Goal: Information Seeking & Learning: Learn about a topic

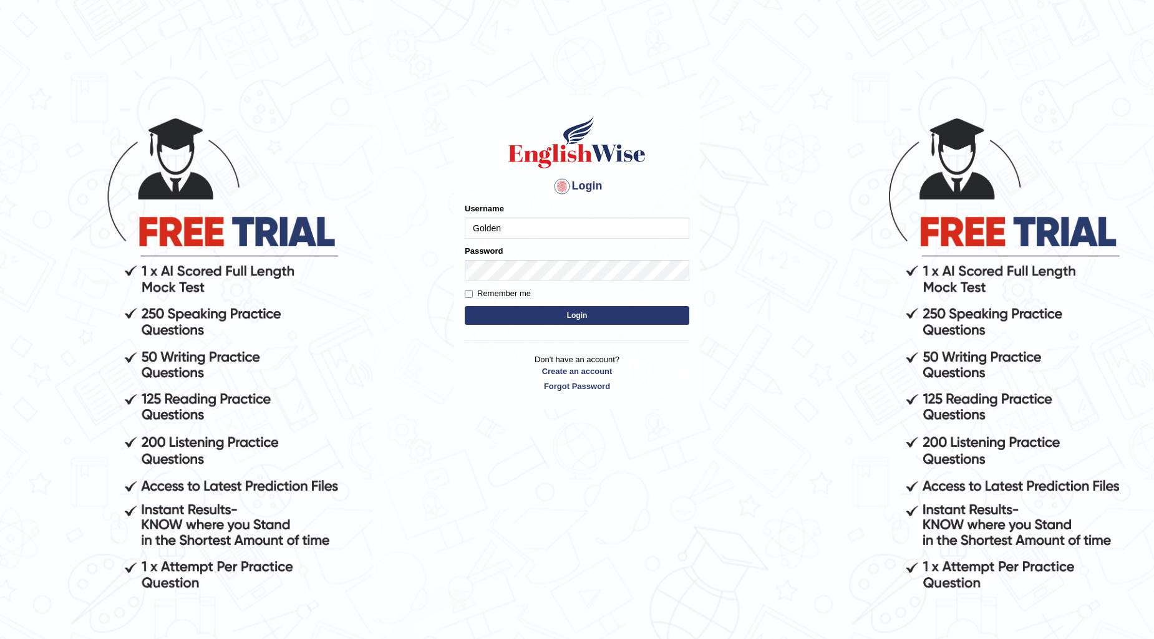
type input "Golden"
click at [465, 306] on button "Login" at bounding box center [577, 315] width 225 height 19
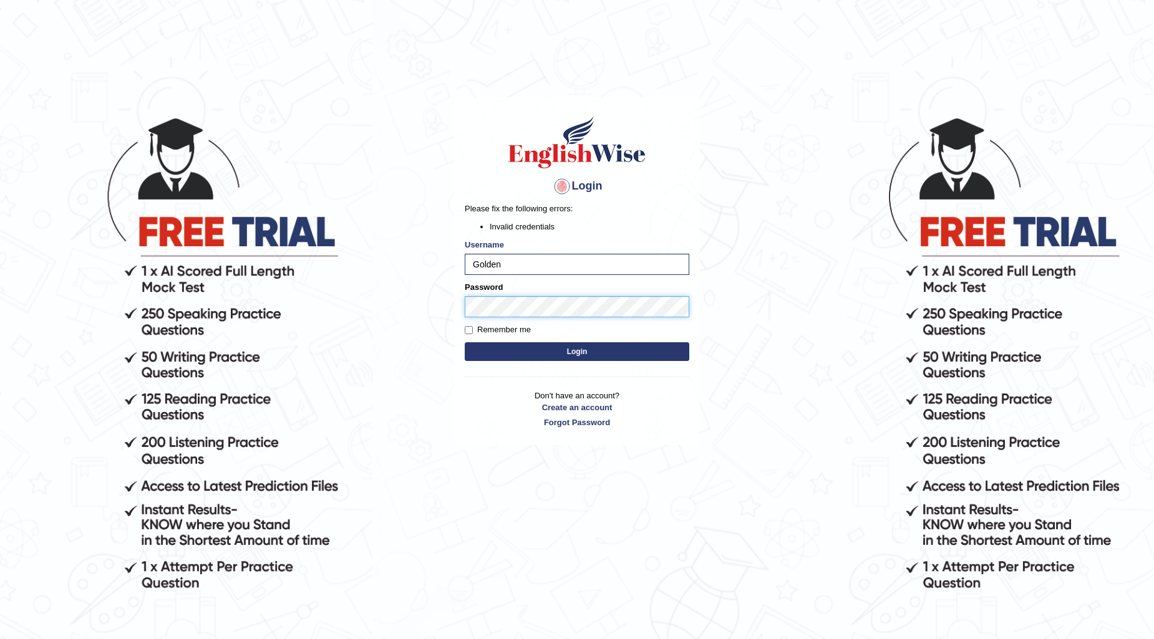
click at [465, 342] on button "Login" at bounding box center [577, 351] width 225 height 19
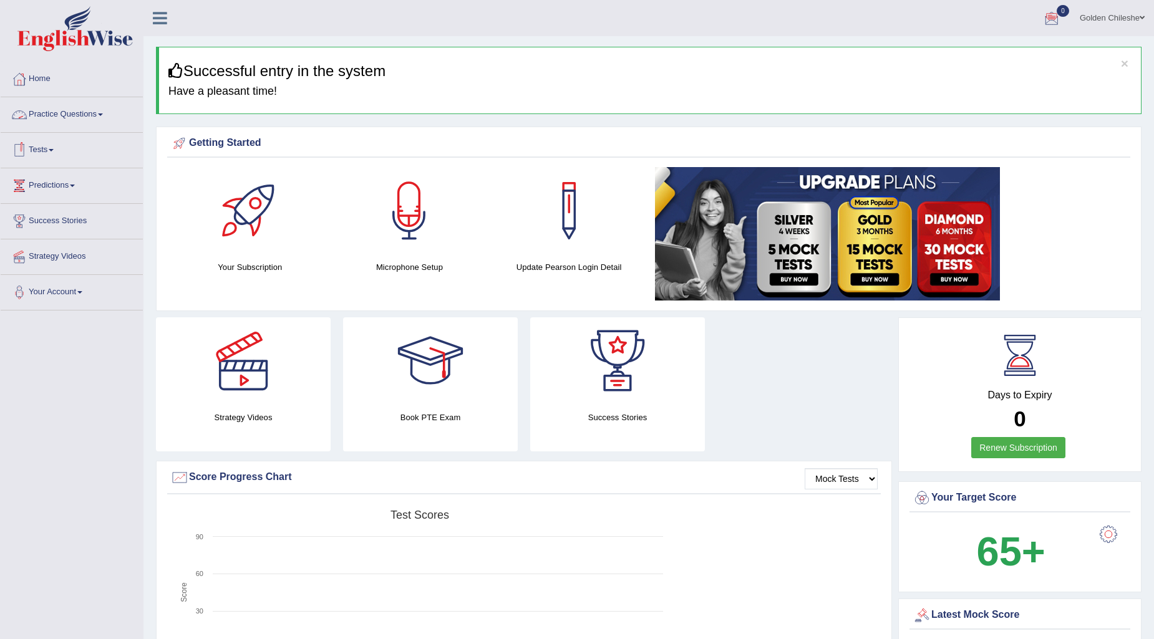
click at [72, 120] on link "Practice Questions" at bounding box center [72, 112] width 142 height 31
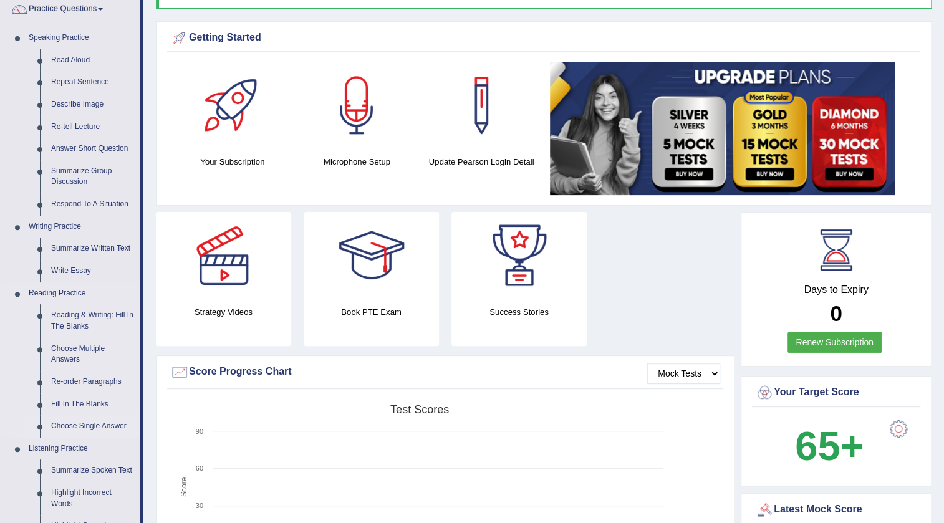
scroll to position [94, 0]
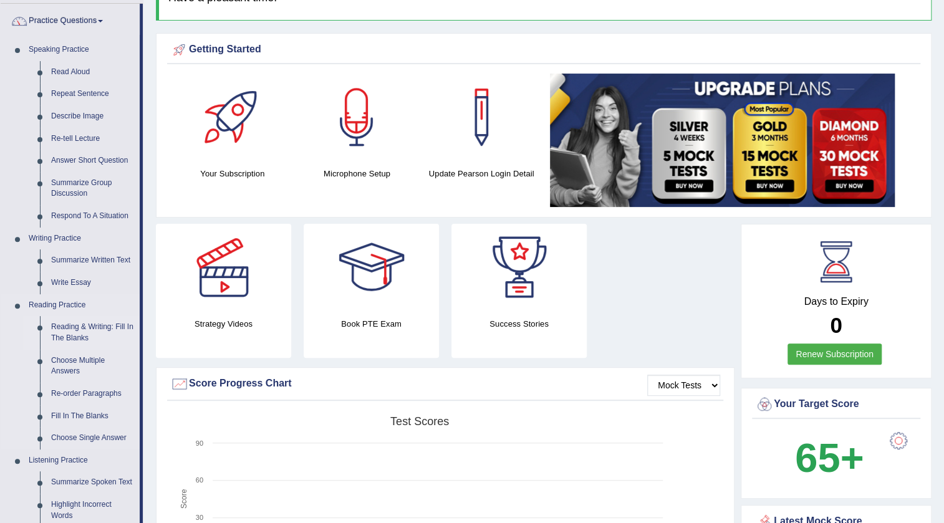
click at [69, 337] on link "Reading & Writing: Fill In The Blanks" at bounding box center [93, 332] width 94 height 33
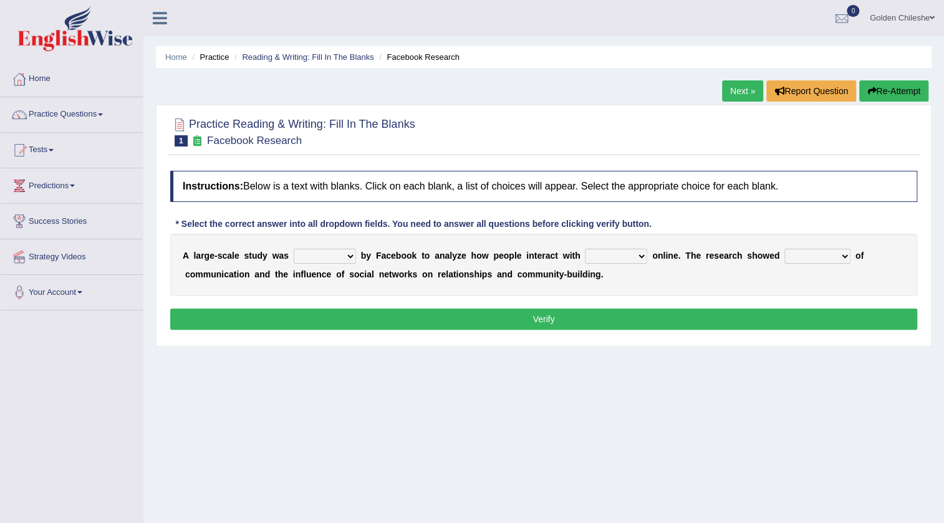
click at [347, 253] on select "surveyed had asked made" at bounding box center [325, 256] width 62 height 15
click at [338, 256] on select "surveyed had asked made" at bounding box center [325, 256] width 62 height 15
click at [348, 254] on select "surveyed had asked made" at bounding box center [325, 256] width 62 height 15
select select "surveyed"
click at [294, 249] on select "surveyed had asked made" at bounding box center [325, 256] width 62 height 15
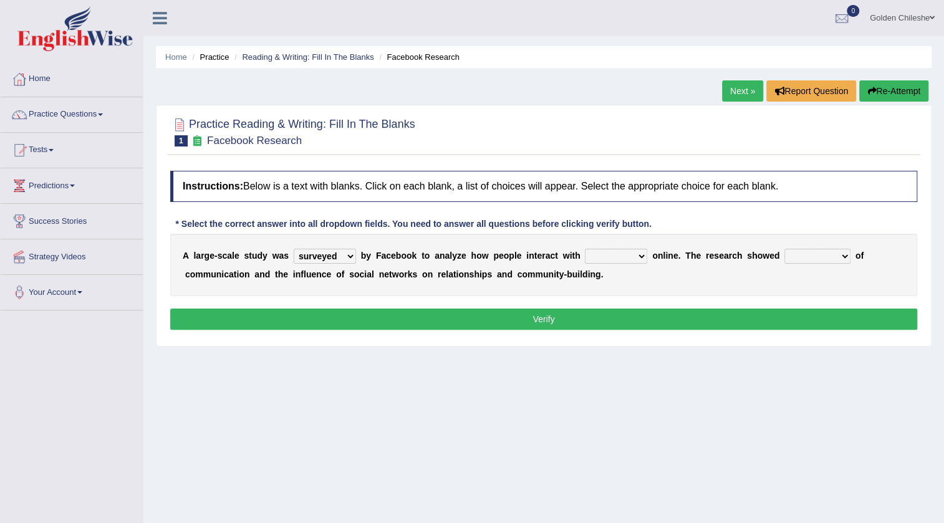
click at [643, 256] on select "together all each other another" at bounding box center [616, 256] width 62 height 15
select select "each other"
click at [585, 249] on select "together all each other another" at bounding box center [616, 256] width 62 height 15
click at [845, 255] on select "advantages standards fellowships patterns" at bounding box center [818, 256] width 66 height 15
click at [349, 256] on select "surveyed had asked made" at bounding box center [325, 256] width 62 height 15
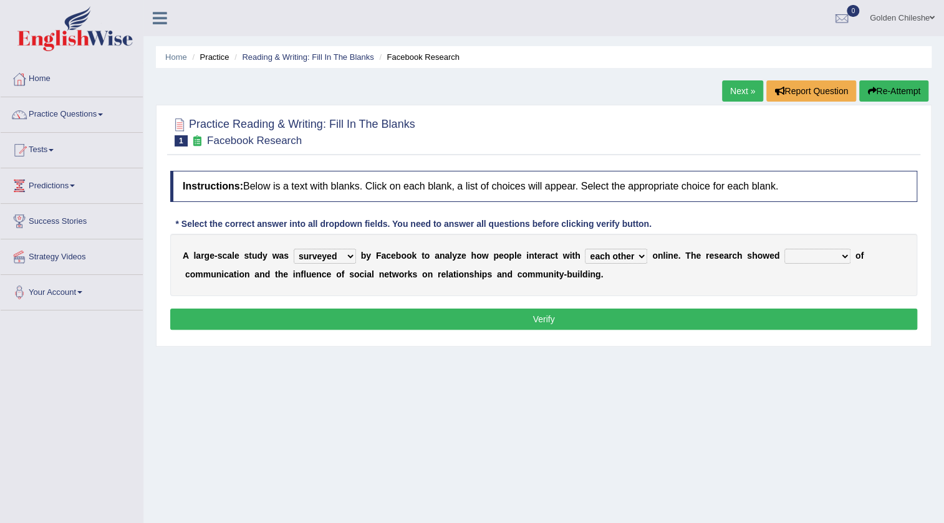
click at [349, 256] on select "surveyed had asked made" at bounding box center [325, 256] width 62 height 15
click at [844, 256] on select "advantages standards fellowships patterns" at bounding box center [818, 256] width 66 height 15
select select "standards"
click at [785, 249] on select "advantages standards fellowships patterns" at bounding box center [818, 256] width 66 height 15
click at [524, 318] on button "Verify" at bounding box center [543, 319] width 747 height 21
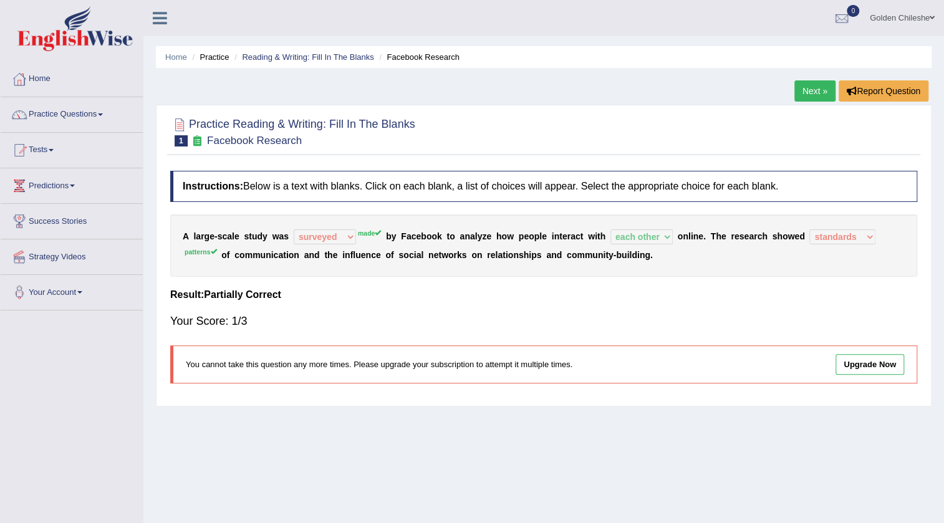
click at [810, 94] on link "Next »" at bounding box center [814, 90] width 41 height 21
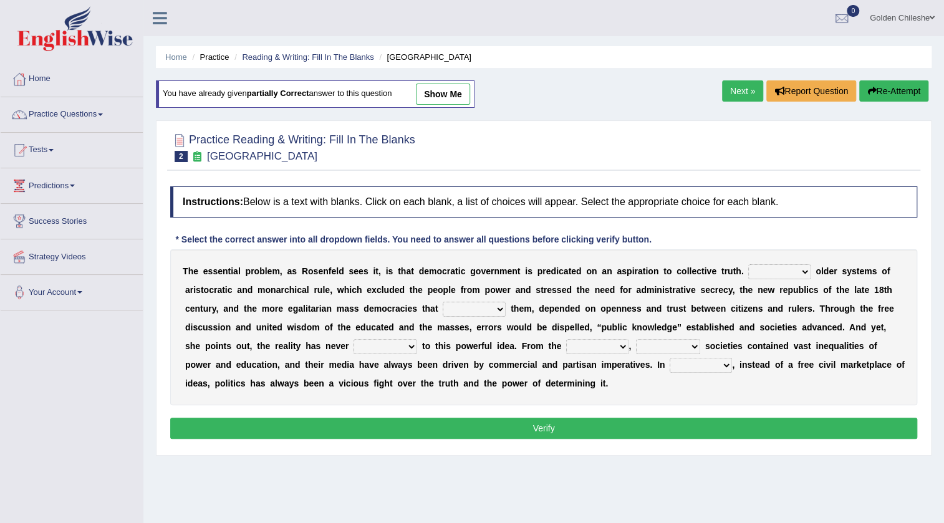
click at [804, 270] on select "Like Unlike Likely Safely" at bounding box center [779, 271] width 62 height 15
select select "Unlike"
click at [748, 264] on select "Like Unlike Likely Safely" at bounding box center [779, 271] width 62 height 15
click at [499, 306] on select "readed grated succeeded printed" at bounding box center [474, 309] width 63 height 15
select select "grated"
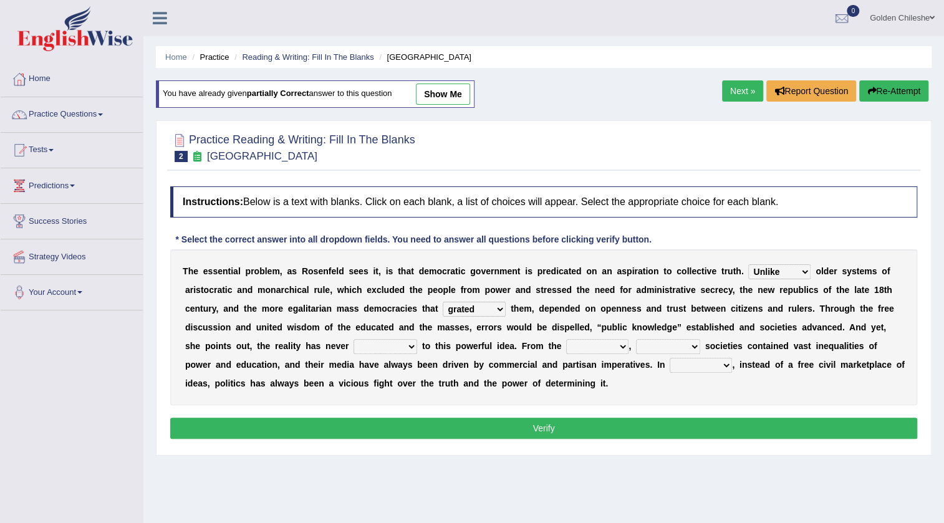
click at [443, 302] on select "readed grated succeeded printed" at bounding box center [474, 309] width 63 height 15
click at [410, 347] on select "saved up stood up brought up lived up" at bounding box center [386, 346] width 64 height 15
click at [617, 345] on select "outset ranged stood caught" at bounding box center [597, 346] width 62 height 15
click at [695, 347] on select "freedom democratic media stilled" at bounding box center [668, 346] width 64 height 15
click at [623, 348] on select "outset ranged stood caught" at bounding box center [597, 346] width 62 height 15
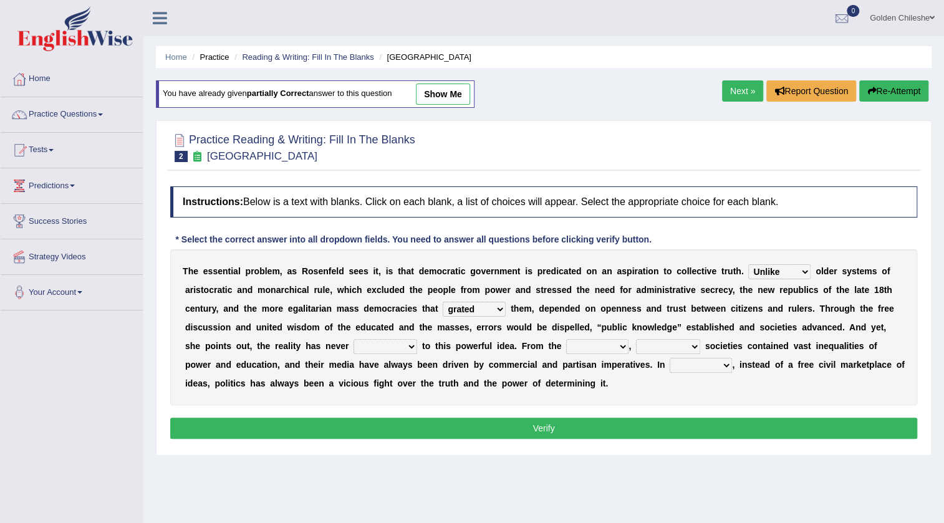
select select "outset"
click at [566, 339] on select "outset ranged stood caught" at bounding box center [597, 346] width 62 height 15
click at [693, 344] on select "freedom democratic media stilled" at bounding box center [668, 346] width 64 height 15
select select "democratic"
click at [636, 339] on select "freedom democratic media stilled" at bounding box center [668, 346] width 64 height 15
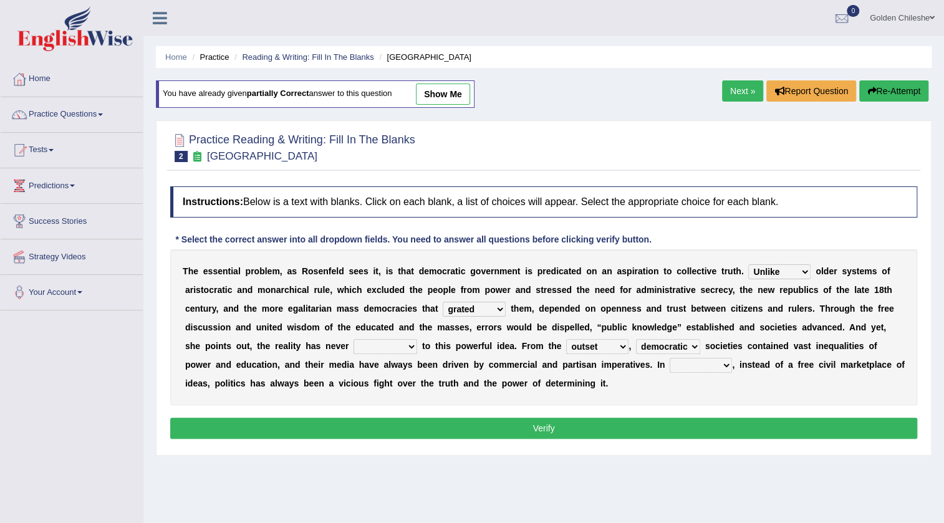
click at [622, 345] on select "outset ranged stood caught" at bounding box center [597, 346] width 62 height 15
click at [725, 367] on select "power practice ideas fought" at bounding box center [701, 365] width 62 height 15
select select "practice"
click at [670, 358] on select "power practice ideas fought" at bounding box center [701, 365] width 62 height 15
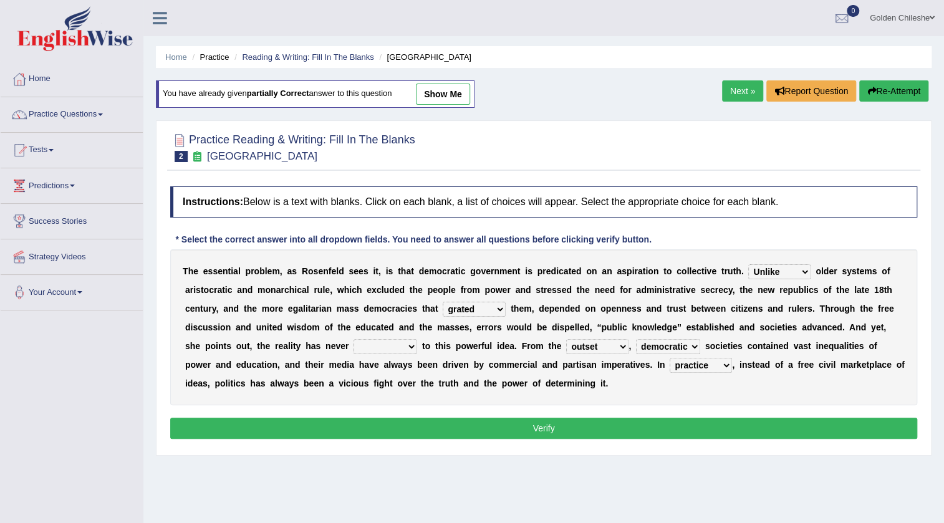
click at [410, 344] on select "saved up stood up brought up lived up" at bounding box center [386, 346] width 64 height 15
select select "lived up"
click at [354, 339] on select "saved up stood up brought up lived up" at bounding box center [386, 346] width 64 height 15
click at [434, 430] on button "Verify" at bounding box center [543, 428] width 747 height 21
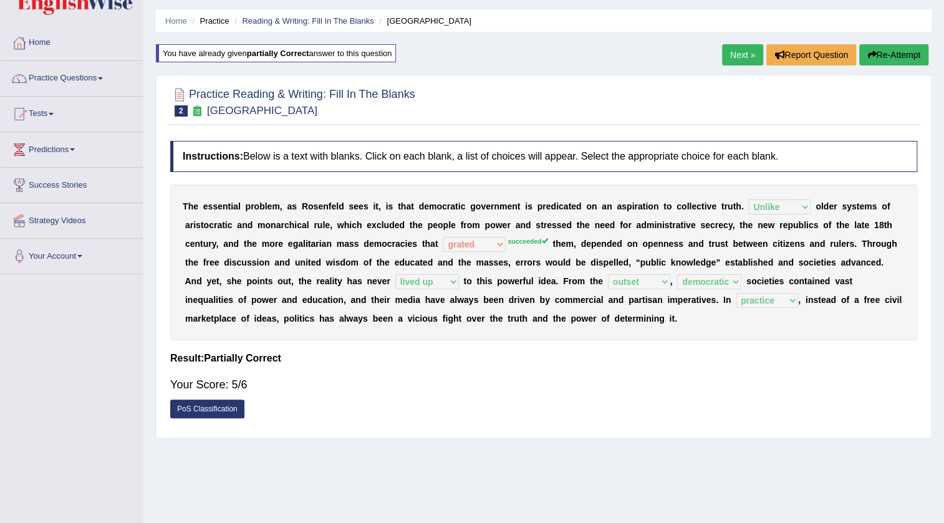
scroll to position [56, 0]
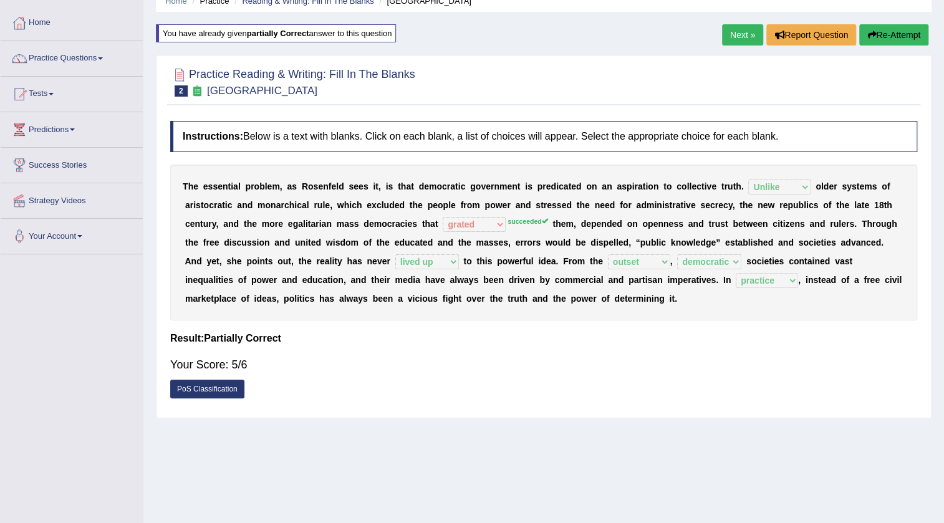
click at [742, 34] on link "Next »" at bounding box center [742, 34] width 41 height 21
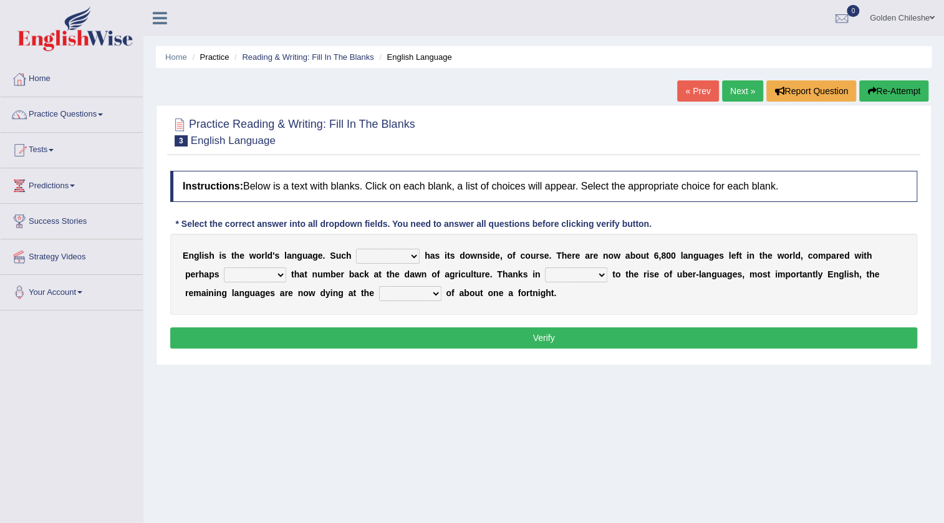
click at [413, 256] on select "power idea subject dominance" at bounding box center [388, 256] width 64 height 15
select select "dominance"
click at [356, 249] on select "power idea subject dominance" at bounding box center [388, 256] width 64 height 15
click at [413, 258] on select "power idea subject dominance" at bounding box center [388, 256] width 64 height 15
click at [415, 257] on select "power idea subject dominance" at bounding box center [388, 256] width 64 height 15
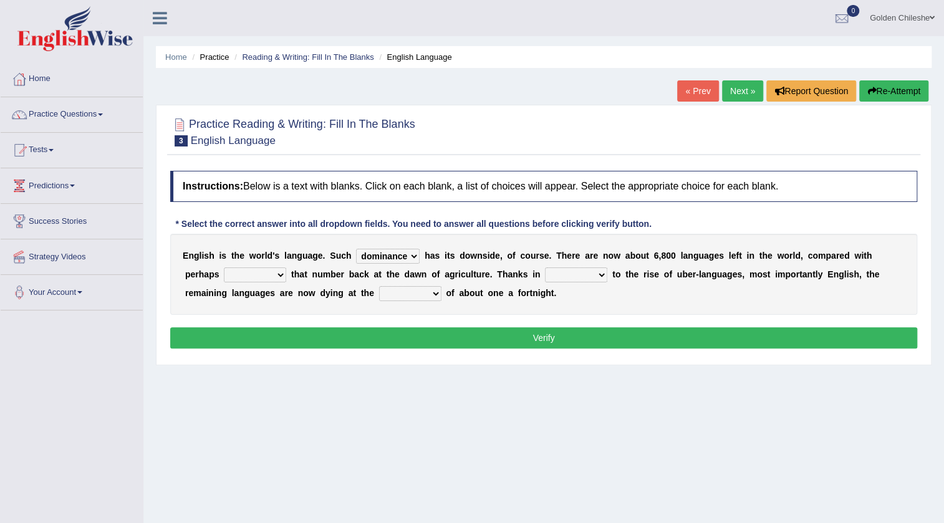
click at [278, 276] on select "rise twice firstly never" at bounding box center [255, 275] width 62 height 15
select select "twice"
click at [224, 268] on select "rise twice firstly never" at bounding box center [255, 275] width 62 height 15
click at [600, 274] on select "rare start part bother" at bounding box center [576, 275] width 62 height 15
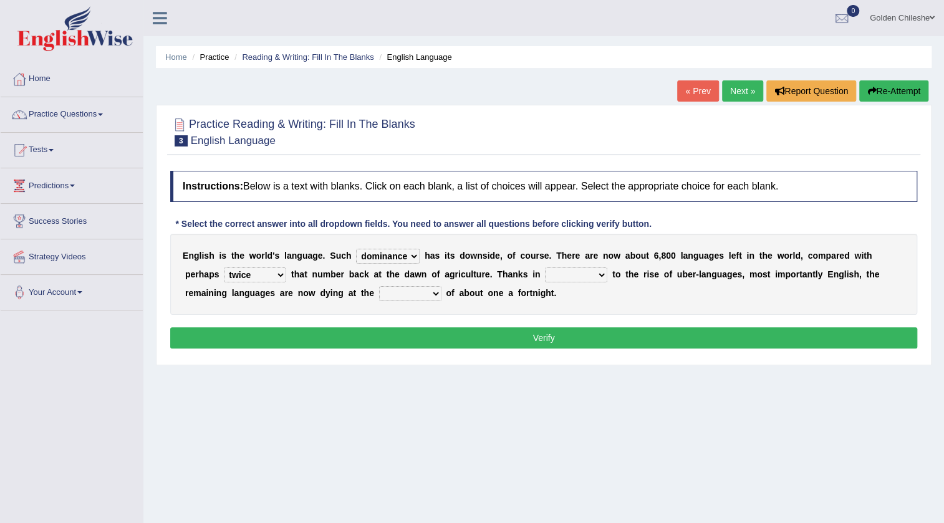
click at [600, 274] on select "rare start part bother" at bounding box center [576, 275] width 62 height 15
click at [433, 292] on select "state rate wait great" at bounding box center [410, 293] width 62 height 15
select select "rate"
click at [379, 286] on select "state rate wait great" at bounding box center [410, 293] width 62 height 15
click at [603, 274] on select "rare start part bother" at bounding box center [576, 275] width 62 height 15
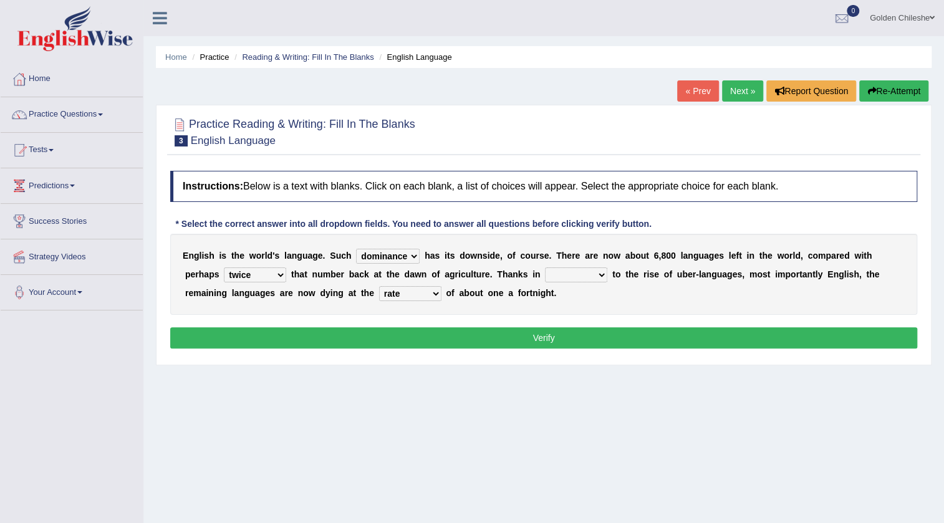
select select "part"
click at [545, 268] on select "rare start part bother" at bounding box center [576, 275] width 62 height 15
click at [560, 334] on button "Verify" at bounding box center [543, 337] width 747 height 21
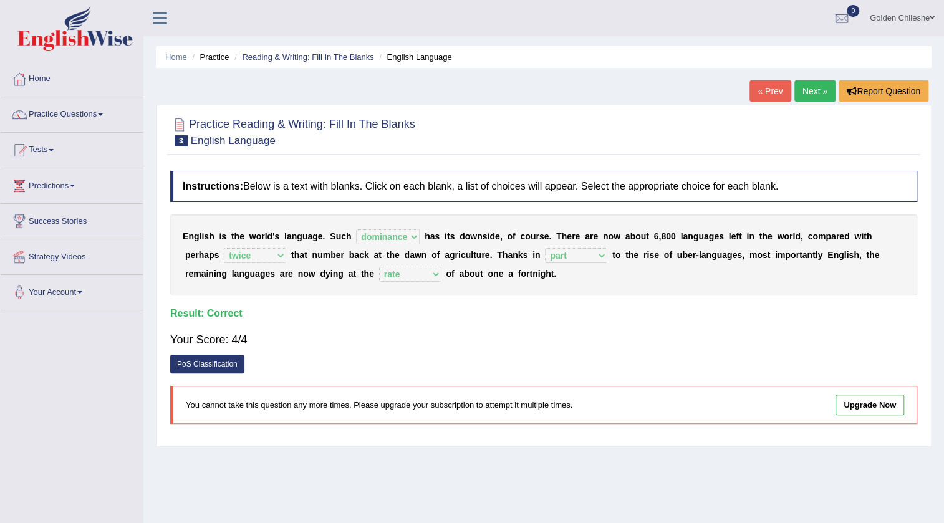
click at [811, 92] on link "Next »" at bounding box center [814, 90] width 41 height 21
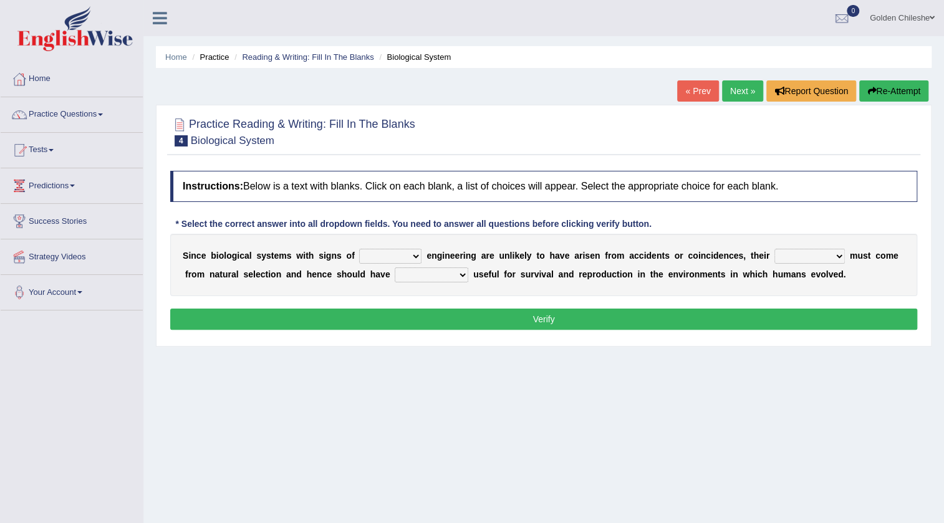
click at [415, 255] on select "system national extra complex" at bounding box center [390, 256] width 62 height 15
select select "complex"
click at [359, 249] on select "system national extra complex" at bounding box center [390, 256] width 62 height 15
click at [839, 256] on select "presence organisation registration structures" at bounding box center [810, 256] width 70 height 15
select select "structures"
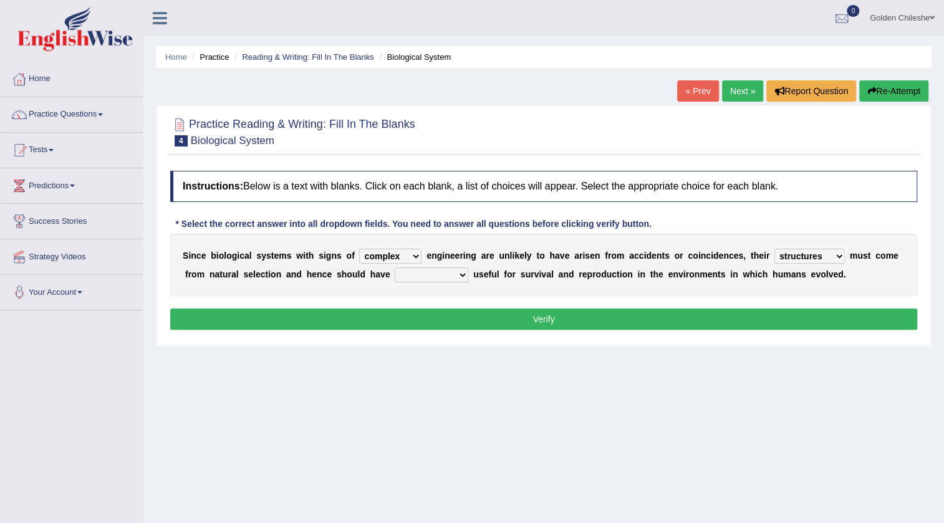
click at [775, 249] on select "presence organisation registration structures" at bounding box center [810, 256] width 70 height 15
click at [837, 256] on select "presence organisation registration structures" at bounding box center [810, 256] width 70 height 15
click at [683, 289] on div "S i n c e b i o l o g i c a l s y s t e m s w i t h s i g n s o f system nation…" at bounding box center [543, 265] width 747 height 62
click at [461, 268] on select "functions cultures samples introductions" at bounding box center [432, 275] width 74 height 15
select select "functions"
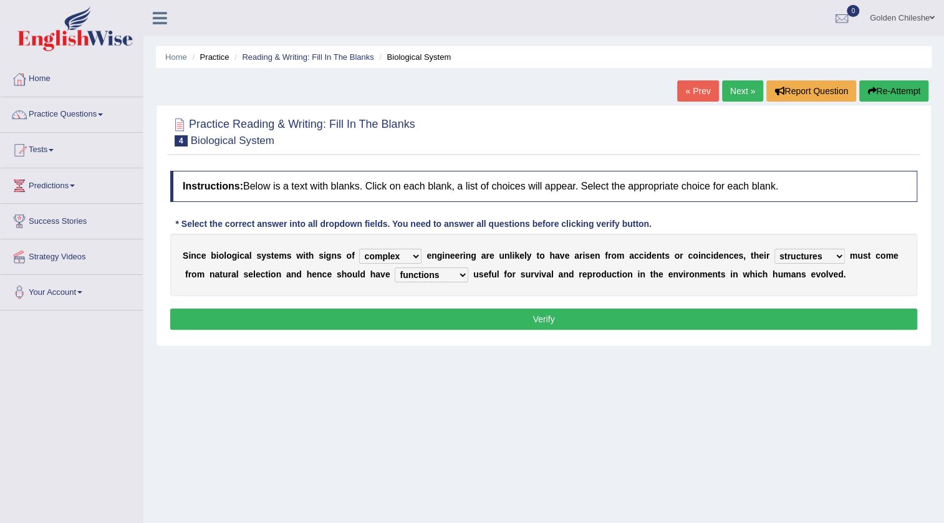
click at [395, 268] on select "functions cultures samples introductions" at bounding box center [432, 275] width 74 height 15
click at [447, 315] on button "Verify" at bounding box center [543, 319] width 747 height 21
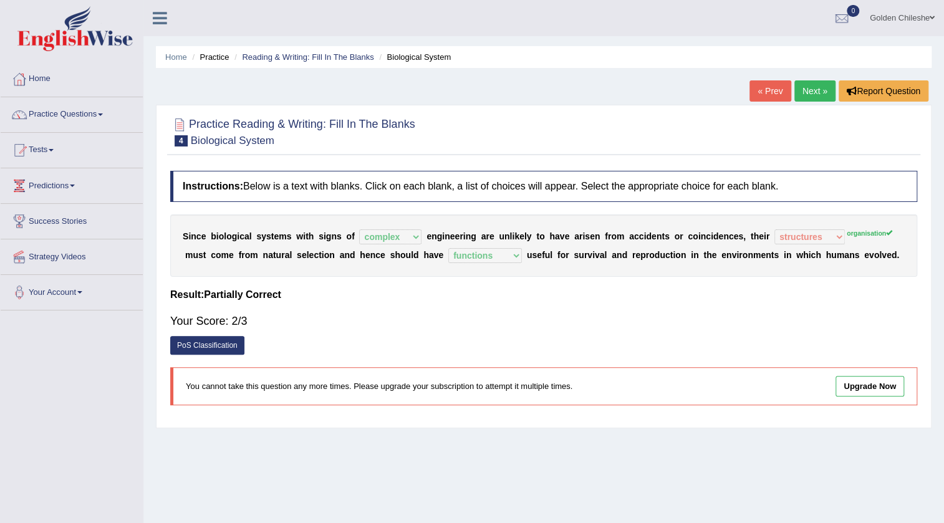
click at [98, 114] on link "Practice Questions" at bounding box center [72, 112] width 142 height 31
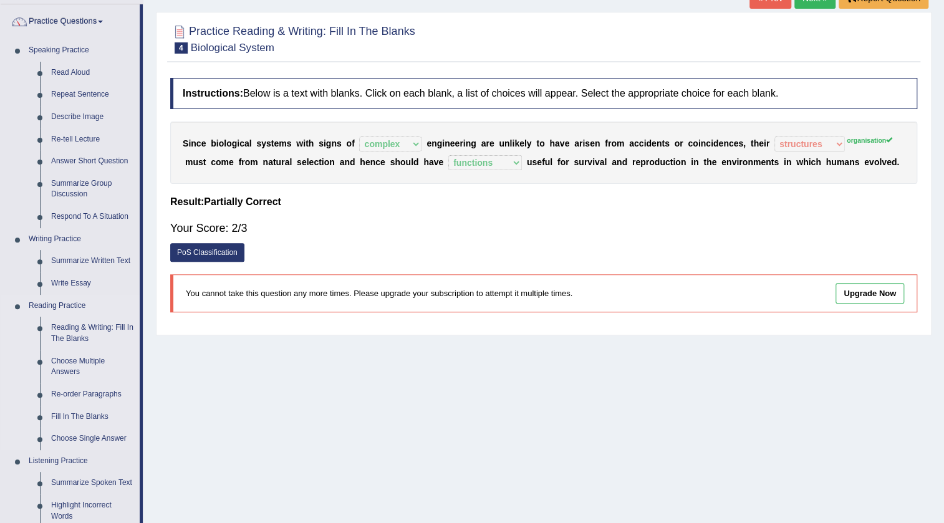
scroll to position [113, 0]
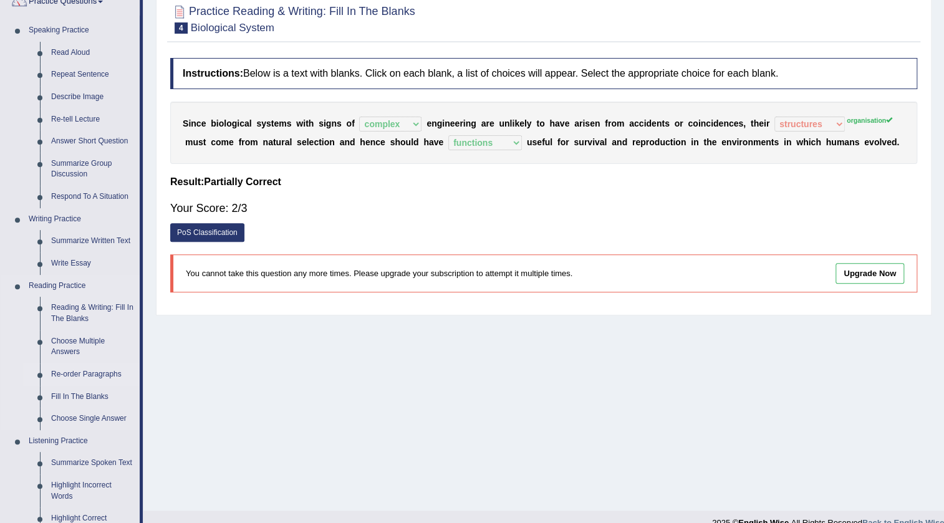
click at [75, 372] on link "Re-order Paragraphs" at bounding box center [93, 375] width 94 height 22
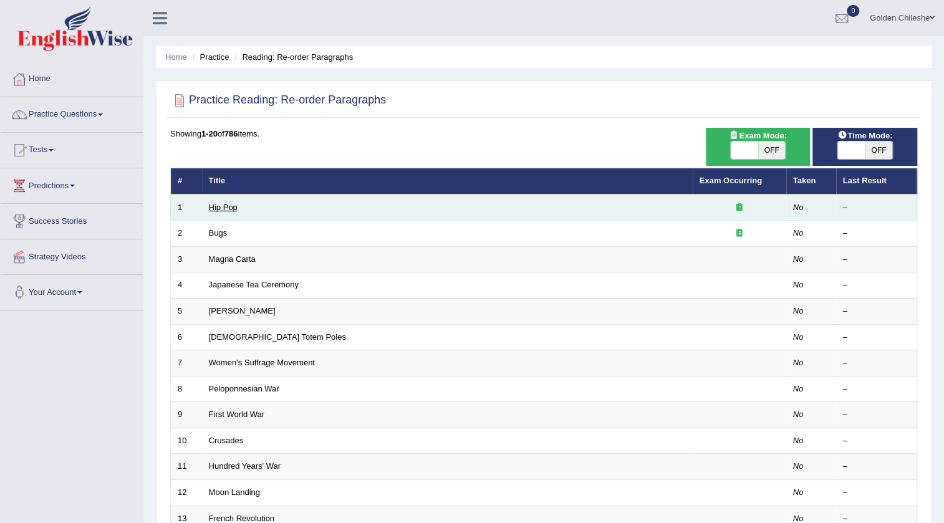
click at [226, 208] on link "Hip Pop" at bounding box center [223, 207] width 29 height 9
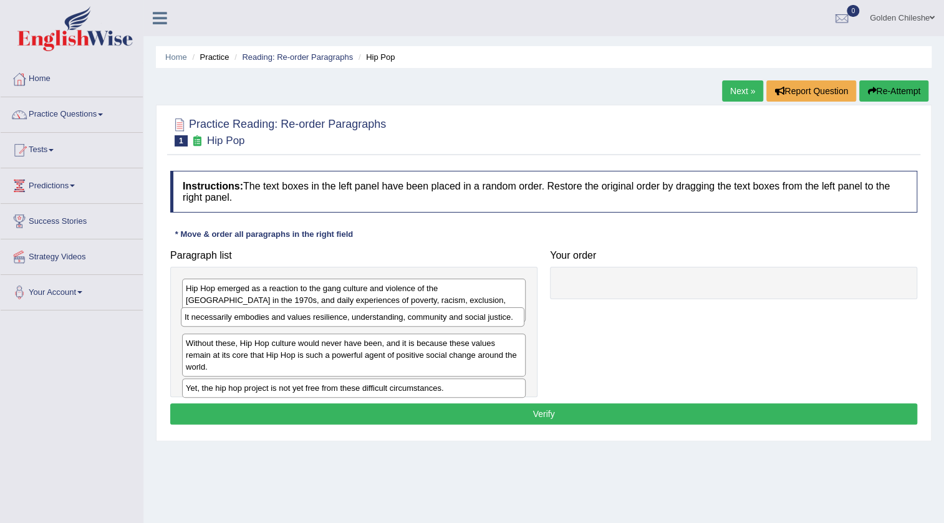
drag, startPoint x: 277, startPoint y: 357, endPoint x: 276, endPoint y: 319, distance: 37.4
click at [276, 319] on div "It necessarily embodies and values resilience, understanding, community and soc…" at bounding box center [353, 316] width 344 height 19
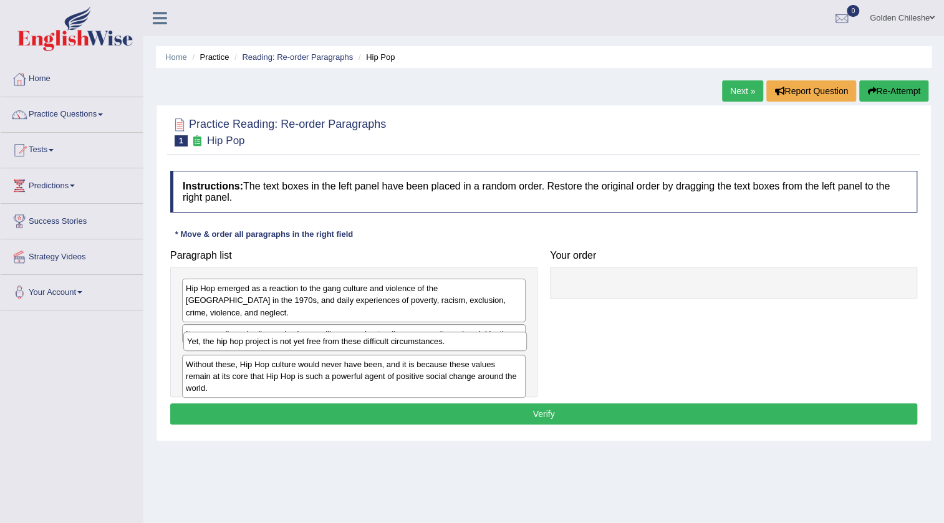
drag, startPoint x: 247, startPoint y: 377, endPoint x: 248, endPoint y: 343, distance: 34.3
click at [248, 343] on div "Yet, the hip hop project is not yet free from these difficult circumstances." at bounding box center [355, 341] width 344 height 19
drag, startPoint x: 289, startPoint y: 343, endPoint x: 286, endPoint y: 321, distance: 22.0
click at [286, 321] on div "Yet, the hip hop project is not yet free from these difficult circumstances." at bounding box center [351, 320] width 344 height 19
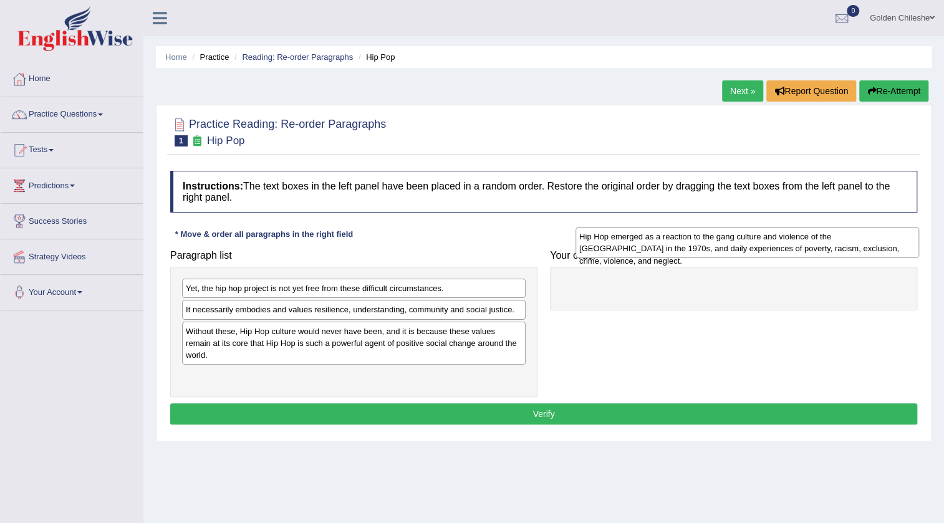
drag, startPoint x: 382, startPoint y: 291, endPoint x: 775, endPoint y: 240, distance: 396.8
click at [775, 240] on div "Hip Hop emerged as a reaction to the gang culture and violence of the [GEOGRAPH…" at bounding box center [748, 242] width 344 height 31
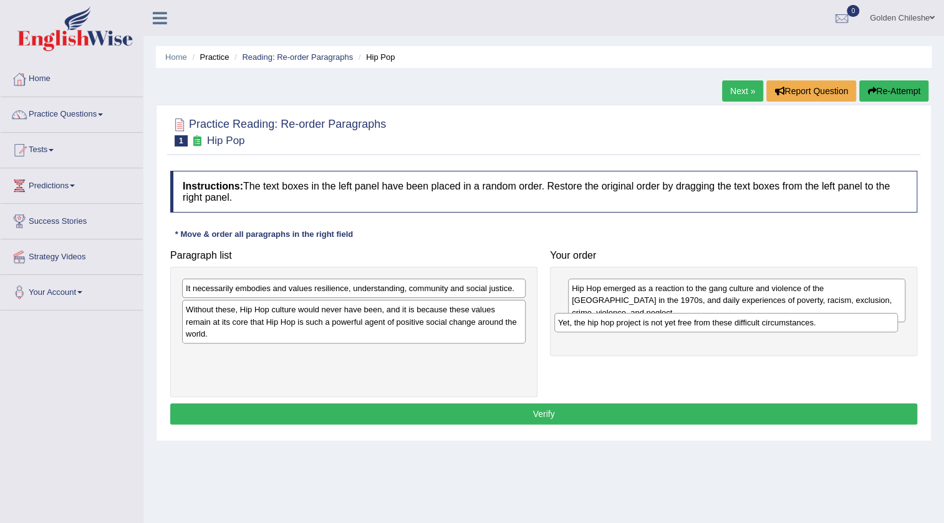
drag, startPoint x: 412, startPoint y: 288, endPoint x: 784, endPoint y: 322, distance: 373.9
click at [784, 322] on div "Yet, the hip hop project is not yet free from these difficult circumstances." at bounding box center [726, 322] width 344 height 19
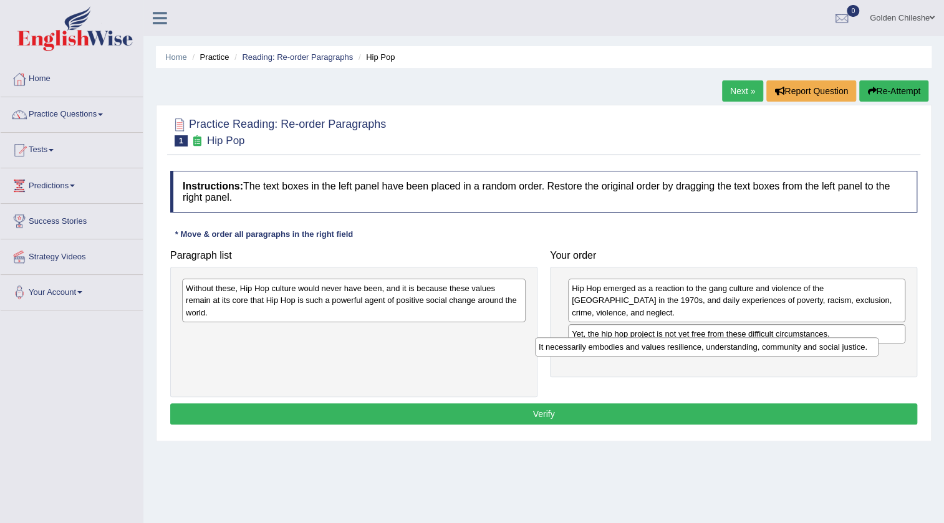
drag, startPoint x: 453, startPoint y: 286, endPoint x: 806, endPoint y: 345, distance: 357.8
click at [806, 345] on div "It necessarily embodies and values resilience, understanding, community and soc…" at bounding box center [707, 346] width 344 height 19
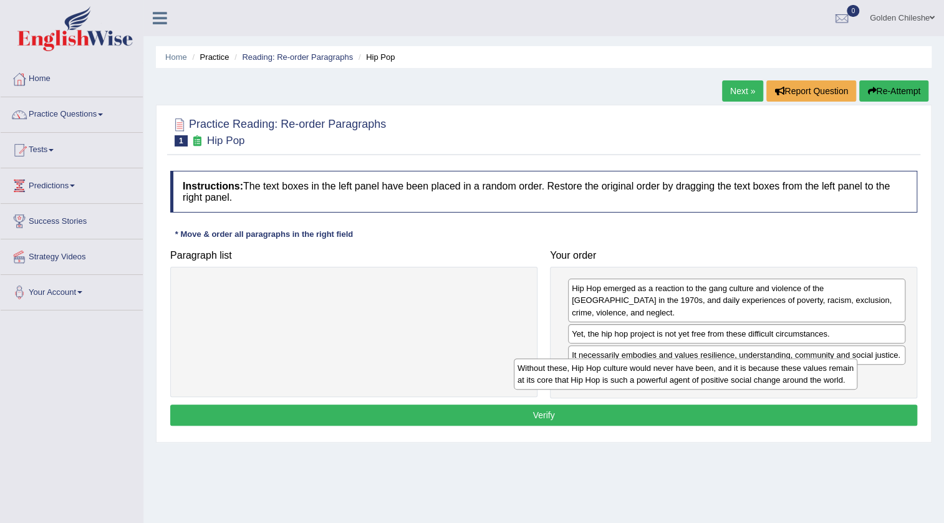
drag, startPoint x: 437, startPoint y: 291, endPoint x: 769, endPoint y: 371, distance: 341.2
click at [769, 371] on div "Without these, Hip Hop culture would never have been, and it is because these v…" at bounding box center [686, 374] width 344 height 31
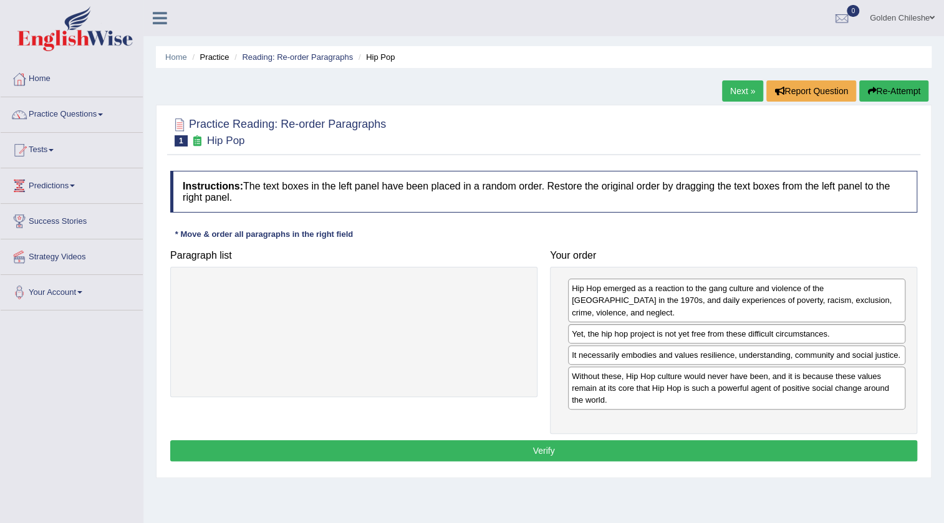
click at [554, 440] on button "Verify" at bounding box center [543, 450] width 747 height 21
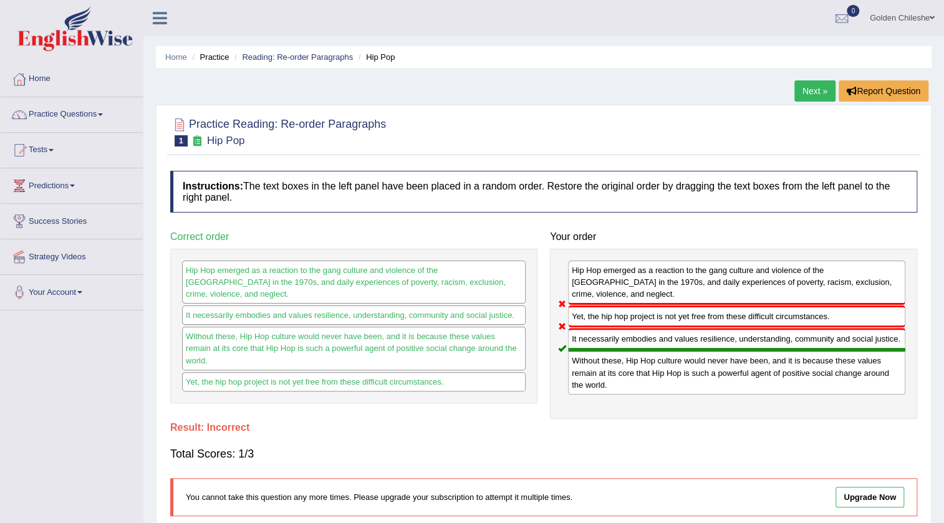
click at [806, 92] on link "Next »" at bounding box center [814, 90] width 41 height 21
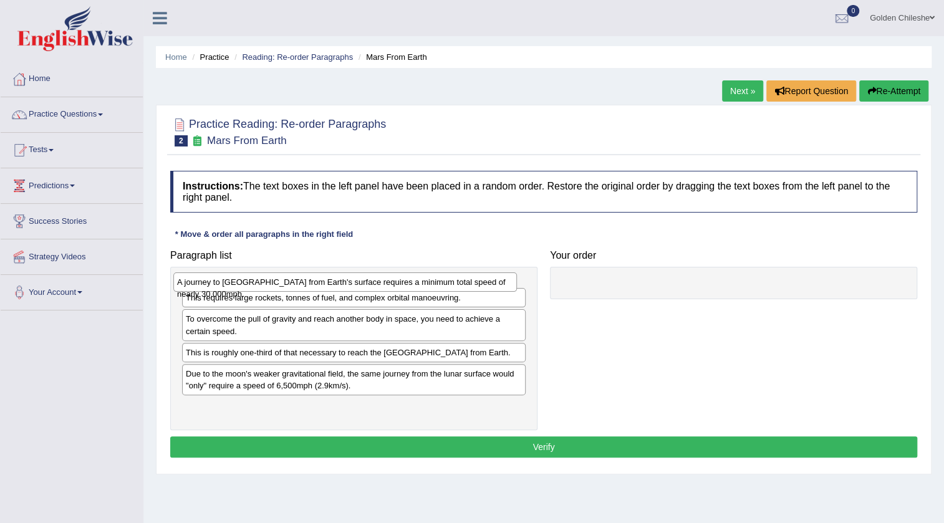
drag, startPoint x: 252, startPoint y: 379, endPoint x: 243, endPoint y: 285, distance: 93.9
click at [243, 285] on div "A journey to Mars from Earth's surface requires a minimum total speed of nearly…" at bounding box center [345, 282] width 344 height 19
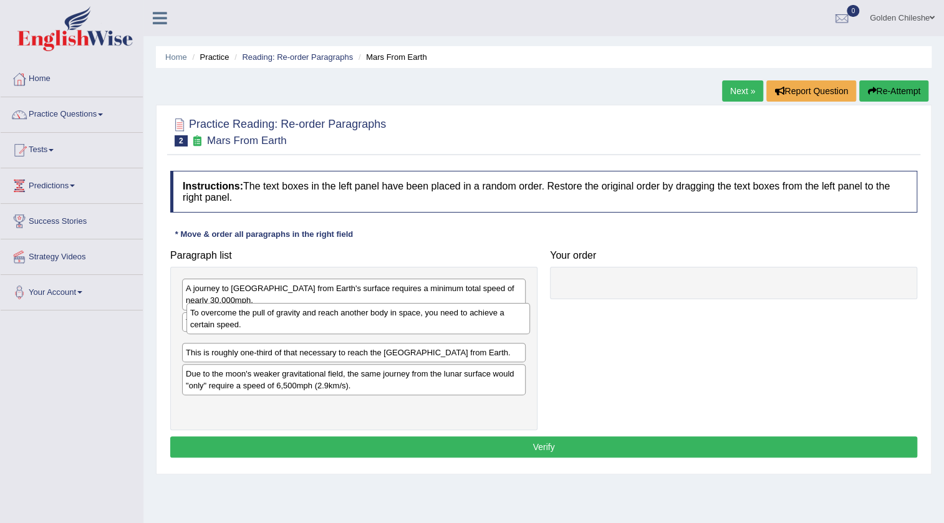
drag, startPoint x: 269, startPoint y: 334, endPoint x: 273, endPoint y: 316, distance: 18.6
click at [273, 316] on div "To overcome the pull of gravity and reach another body in space, you need to ac…" at bounding box center [358, 318] width 344 height 31
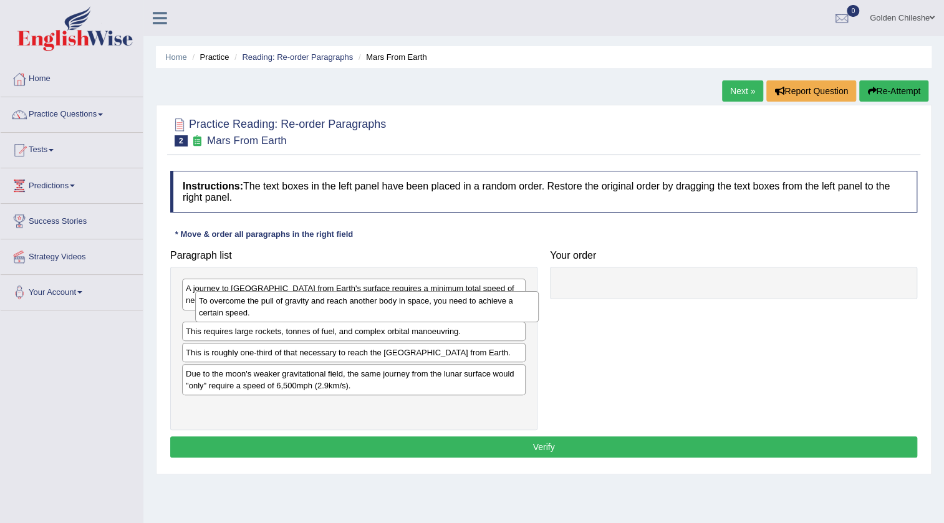
drag, startPoint x: 240, startPoint y: 335, endPoint x: 253, endPoint y: 305, distance: 32.7
click at [253, 305] on div "To overcome the pull of gravity and reach another body in space, you need to ac…" at bounding box center [367, 306] width 344 height 31
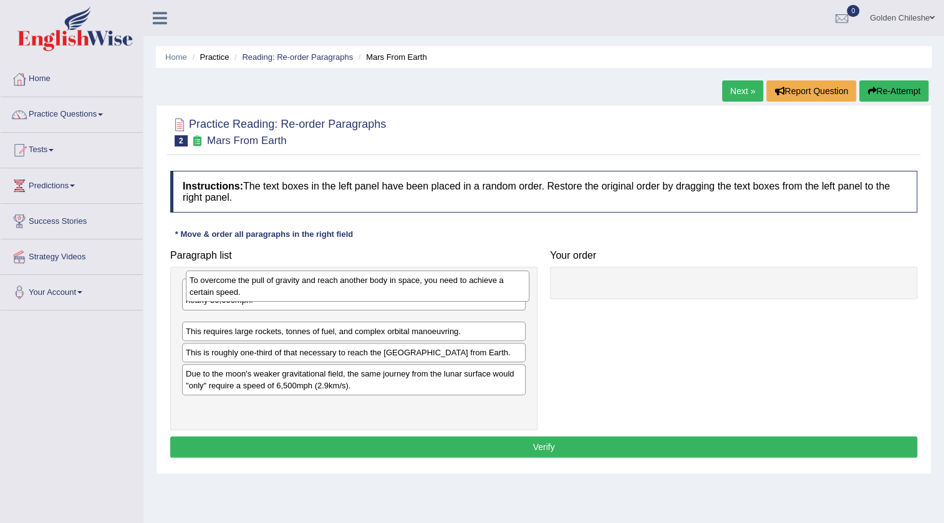
drag, startPoint x: 385, startPoint y: 324, endPoint x: 389, endPoint y: 294, distance: 29.5
click at [389, 294] on div "To overcome the pull of gravity and reach another body in space, you need to ac…" at bounding box center [358, 286] width 344 height 31
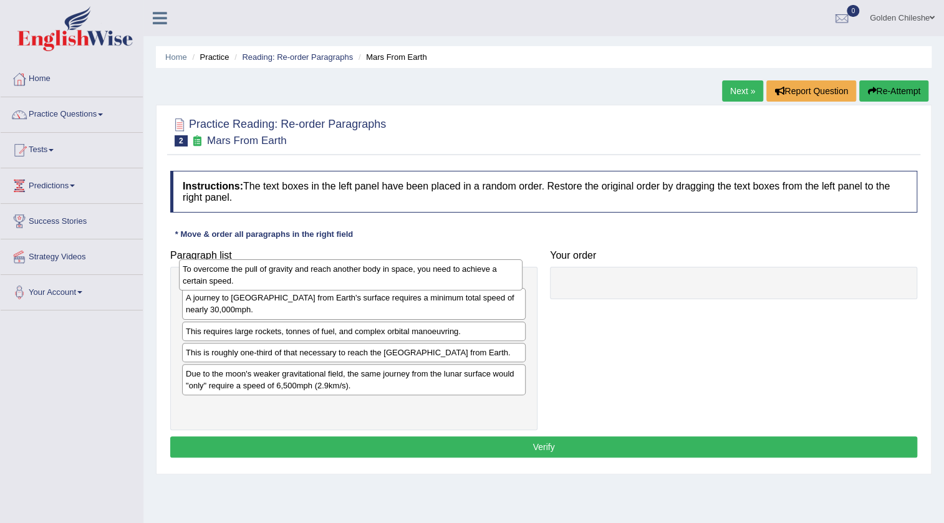
drag, startPoint x: 282, startPoint y: 314, endPoint x: 279, endPoint y: 274, distance: 40.7
click at [279, 274] on div "To overcome the pull of gravity and reach another body in space, you need to ac…" at bounding box center [351, 274] width 344 height 31
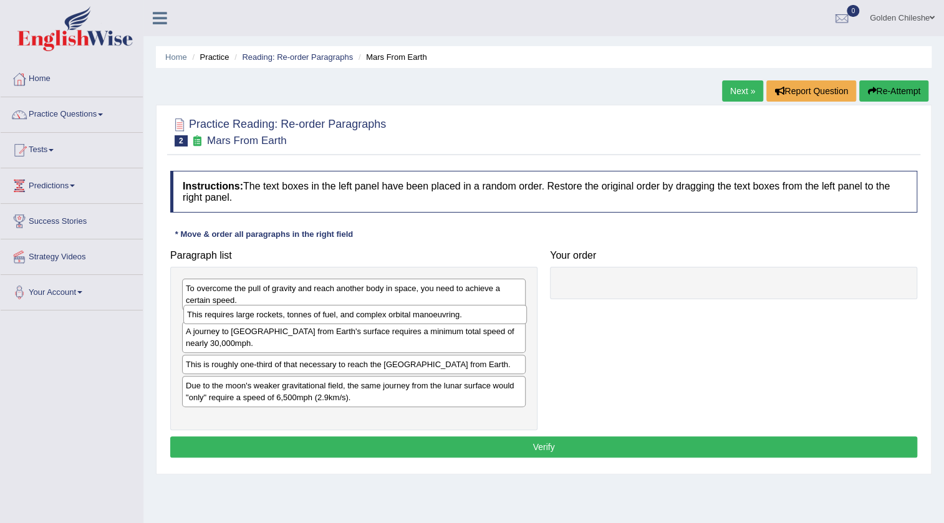
drag, startPoint x: 253, startPoint y: 343, endPoint x: 254, endPoint y: 315, distance: 28.1
click at [254, 315] on div "This requires large rockets, tonnes of fuel, and complex orbital manoeuvring." at bounding box center [355, 314] width 344 height 19
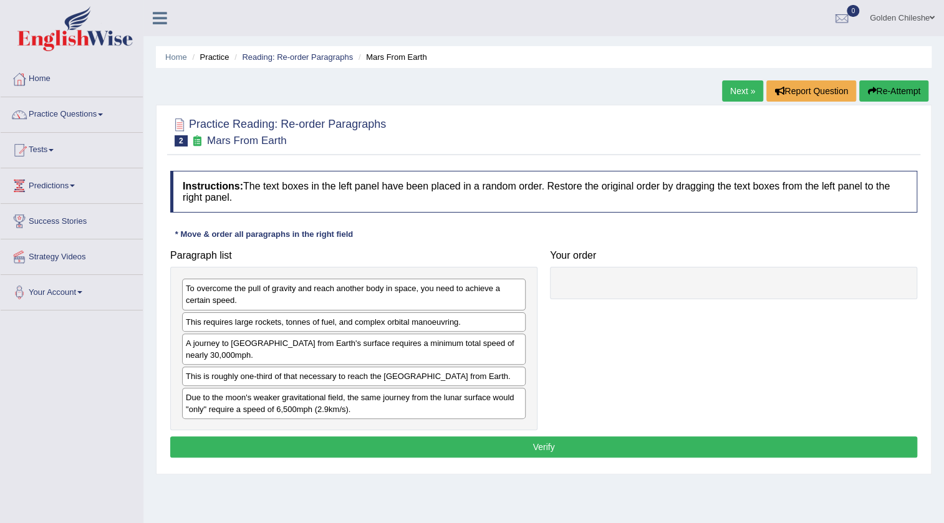
click at [317, 452] on button "Verify" at bounding box center [543, 447] width 747 height 21
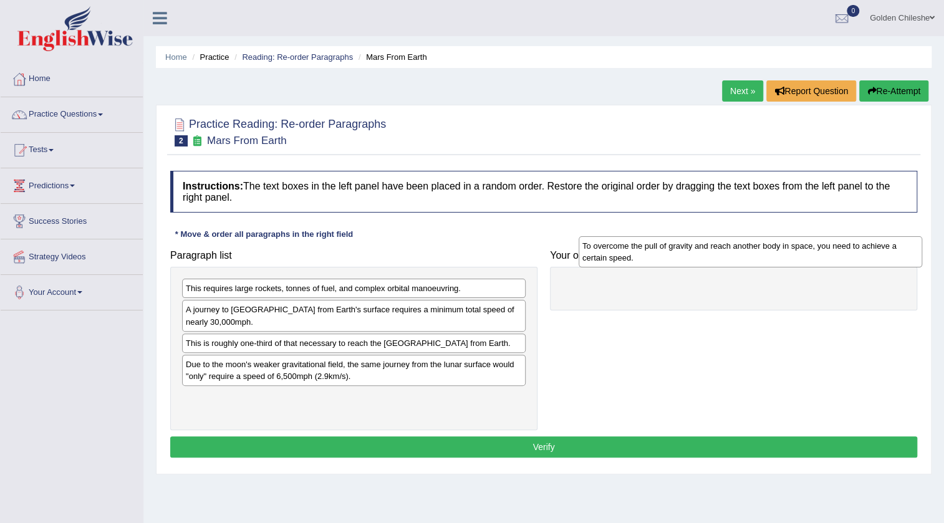
drag, startPoint x: 314, startPoint y: 301, endPoint x: 710, endPoint y: 258, distance: 398.9
click at [710, 258] on div "To overcome the pull of gravity and reach another body in space, you need to ac…" at bounding box center [751, 251] width 344 height 31
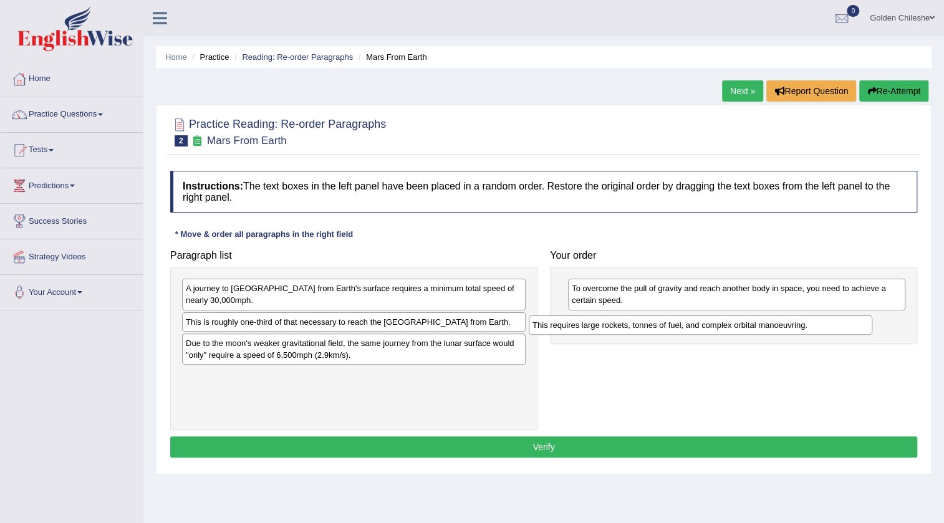
drag, startPoint x: 419, startPoint y: 286, endPoint x: 766, endPoint y: 323, distance: 348.7
click at [766, 323] on div "This requires large rockets, tonnes of fuel, and complex orbital manoeuvring." at bounding box center [701, 325] width 344 height 19
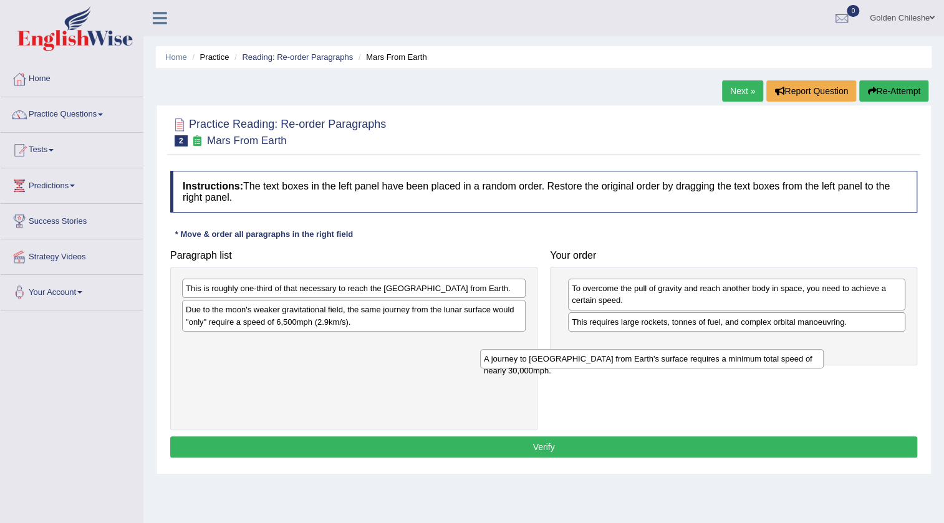
drag, startPoint x: 430, startPoint y: 291, endPoint x: 762, endPoint y: 360, distance: 338.8
click at [762, 360] on div "A journey to Mars from Earth's surface requires a minimum total speed of nearly…" at bounding box center [652, 358] width 344 height 19
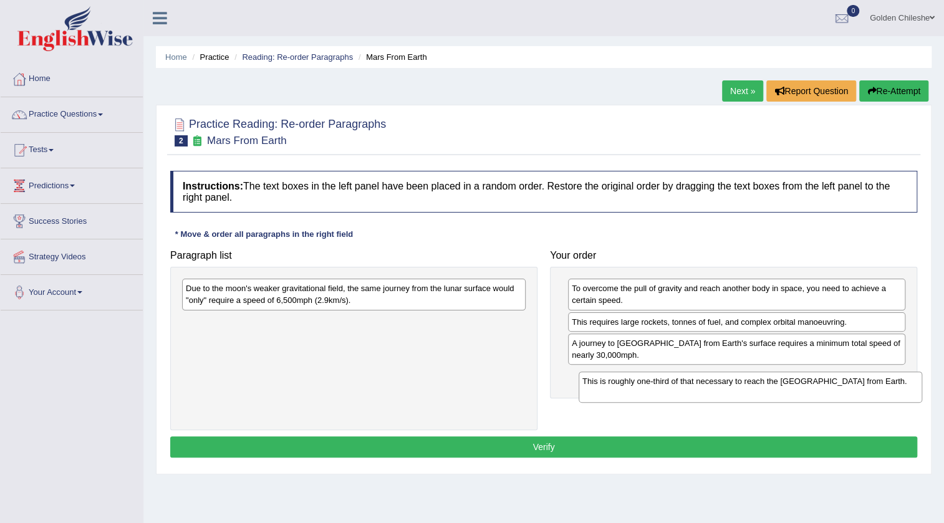
drag, startPoint x: 363, startPoint y: 285, endPoint x: 761, endPoint y: 378, distance: 408.6
click at [761, 378] on div "This is roughly one-third of that necessary to reach the International Space St…" at bounding box center [751, 387] width 344 height 31
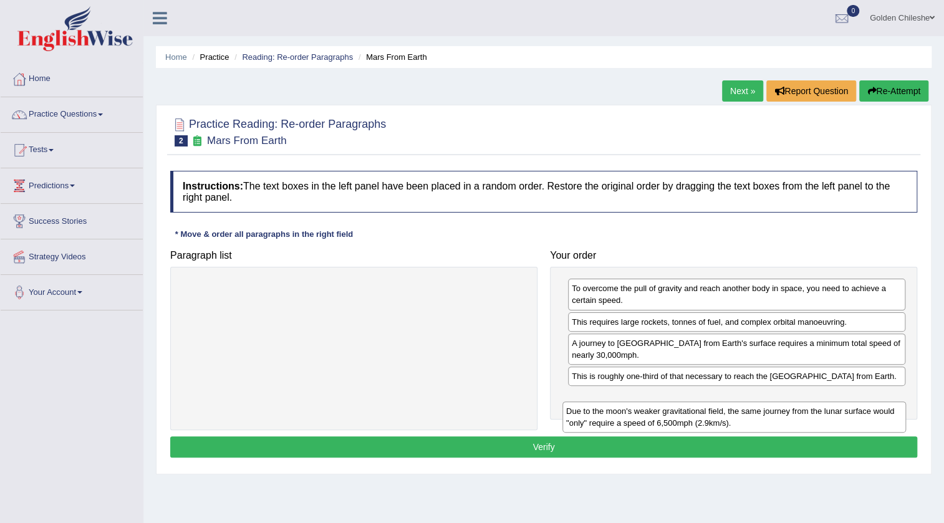
drag, startPoint x: 379, startPoint y: 288, endPoint x: 759, endPoint y: 411, distance: 399.8
click at [759, 411] on div "Due to the moon's weaker gravitational field, the same journey from the lunar s…" at bounding box center [735, 417] width 344 height 31
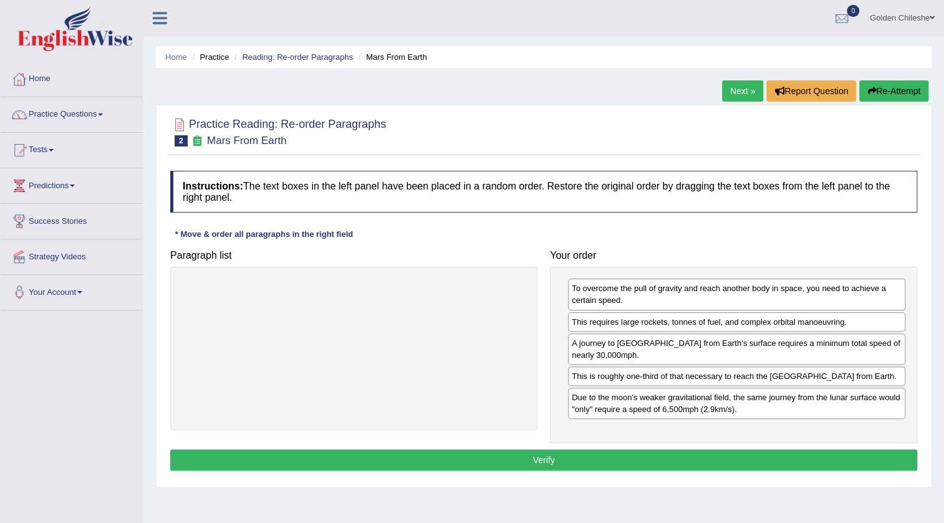
click at [561, 465] on button "Verify" at bounding box center [543, 460] width 747 height 21
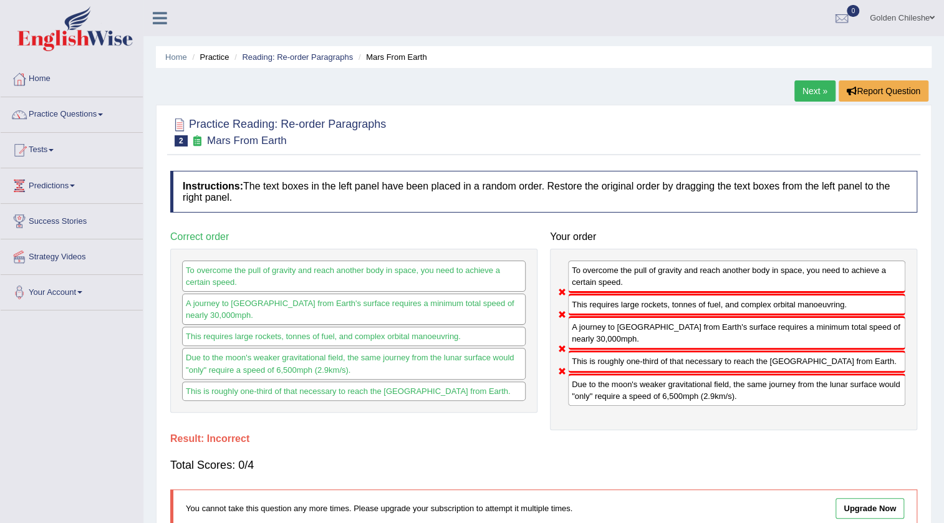
click at [816, 87] on link "Next »" at bounding box center [814, 90] width 41 height 21
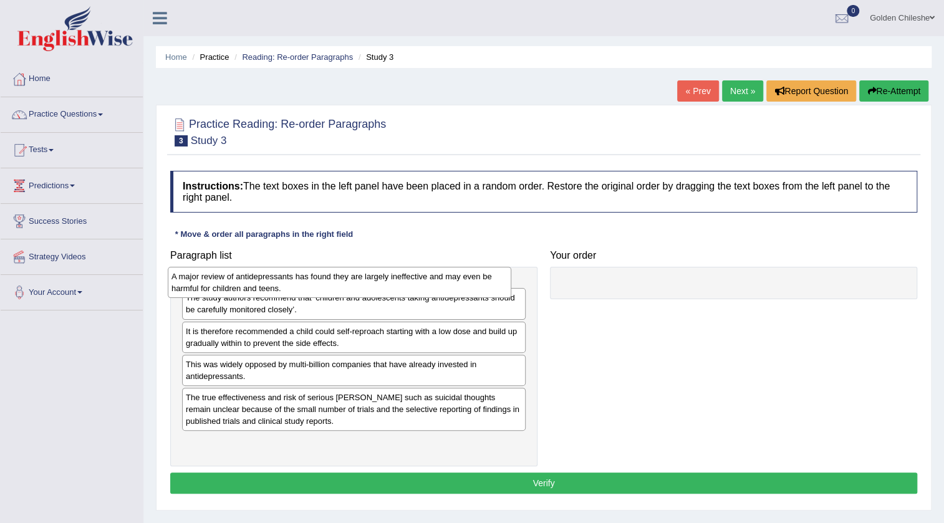
drag, startPoint x: 417, startPoint y: 367, endPoint x: 402, endPoint y: 287, distance: 81.1
click at [402, 287] on div "A major review of antidepressants has found they are largely ineffective and ma…" at bounding box center [340, 282] width 344 height 31
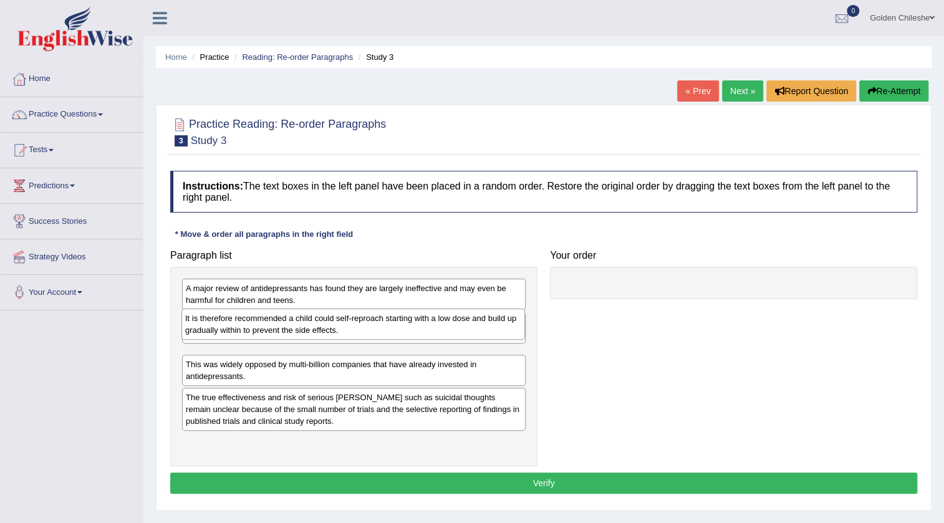
drag, startPoint x: 311, startPoint y: 365, endPoint x: 311, endPoint y: 329, distance: 36.8
click at [311, 329] on div "It is therefore recommended a child could self-reproach starting with a low dos…" at bounding box center [353, 324] width 344 height 31
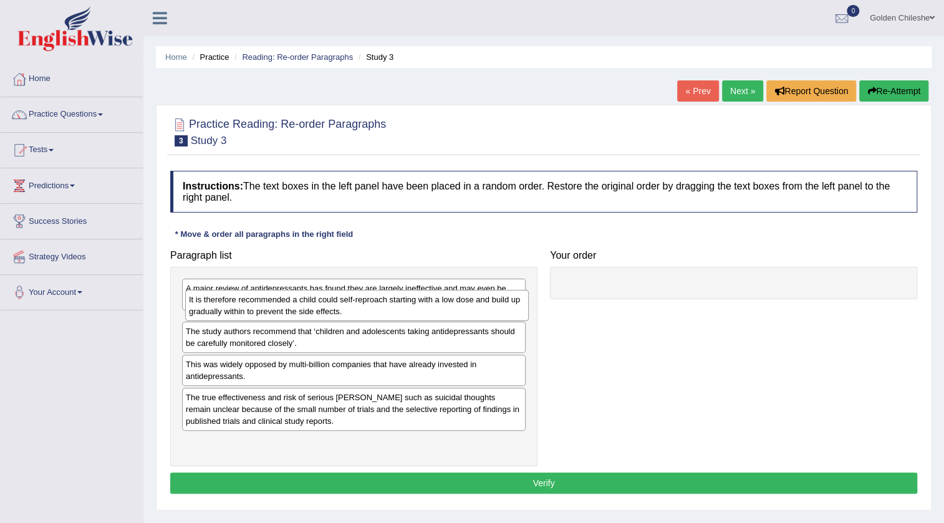
drag, startPoint x: 236, startPoint y: 364, endPoint x: 239, endPoint y: 309, distance: 55.0
click at [239, 309] on div "It is therefore recommended a child could self-reproach starting with a low dos…" at bounding box center [357, 305] width 344 height 31
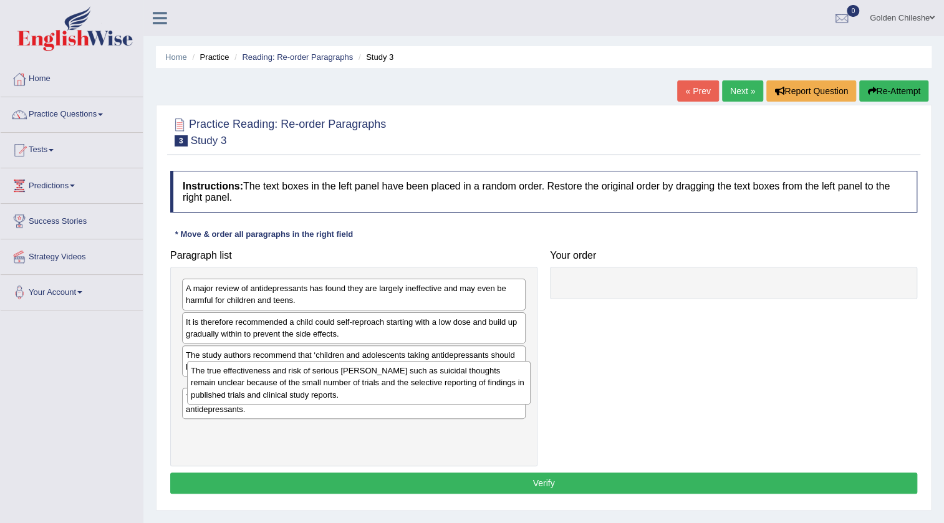
drag, startPoint x: 351, startPoint y: 441, endPoint x: 357, endPoint y: 389, distance: 52.1
click at [357, 389] on div "The true effectiveness and risk of serious harms such as suicidal thoughts rema…" at bounding box center [359, 382] width 344 height 43
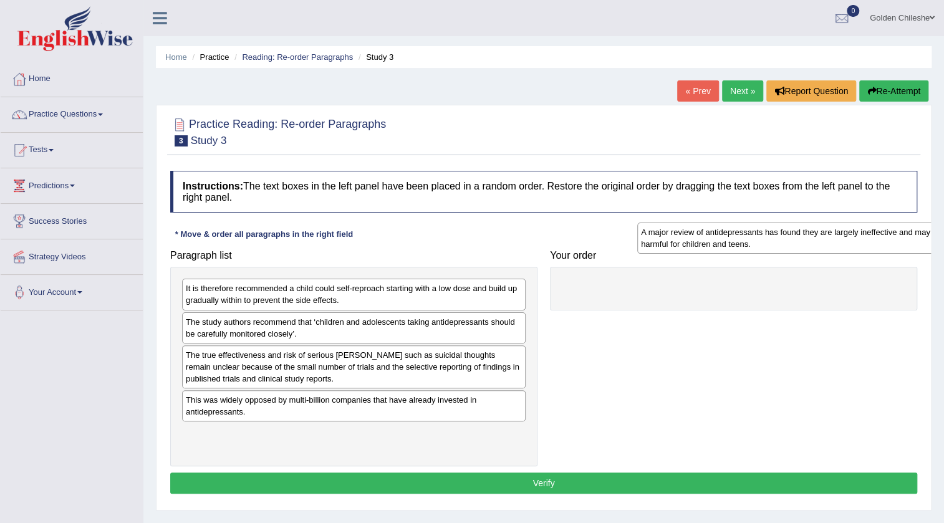
drag, startPoint x: 268, startPoint y: 296, endPoint x: 721, endPoint y: 236, distance: 456.7
click at [721, 236] on div "A major review of antidepressants has found they are largely ineffective and ma…" at bounding box center [809, 238] width 344 height 31
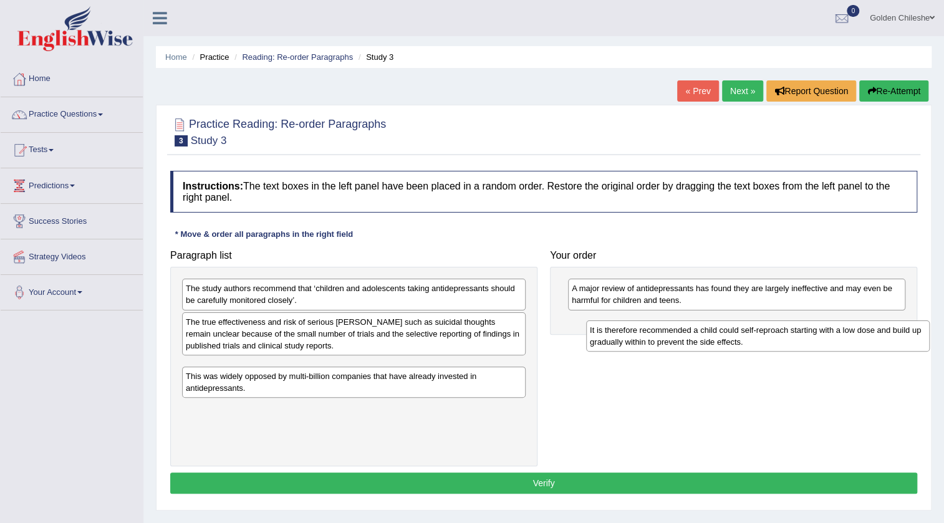
drag, startPoint x: 399, startPoint y: 294, endPoint x: 804, endPoint y: 331, distance: 407.0
click at [804, 331] on div "It is therefore recommended a child could self-reproach starting with a low dos…" at bounding box center [758, 336] width 344 height 31
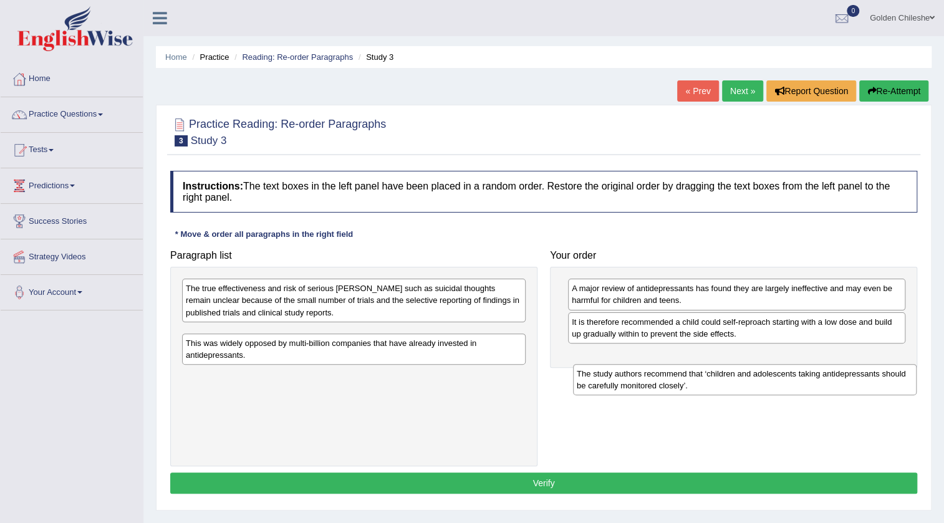
drag, startPoint x: 385, startPoint y: 292, endPoint x: 781, endPoint y: 372, distance: 403.2
click at [781, 372] on div "The study authors recommend that ‘children and adolescents taking antidepressan…" at bounding box center [745, 379] width 344 height 31
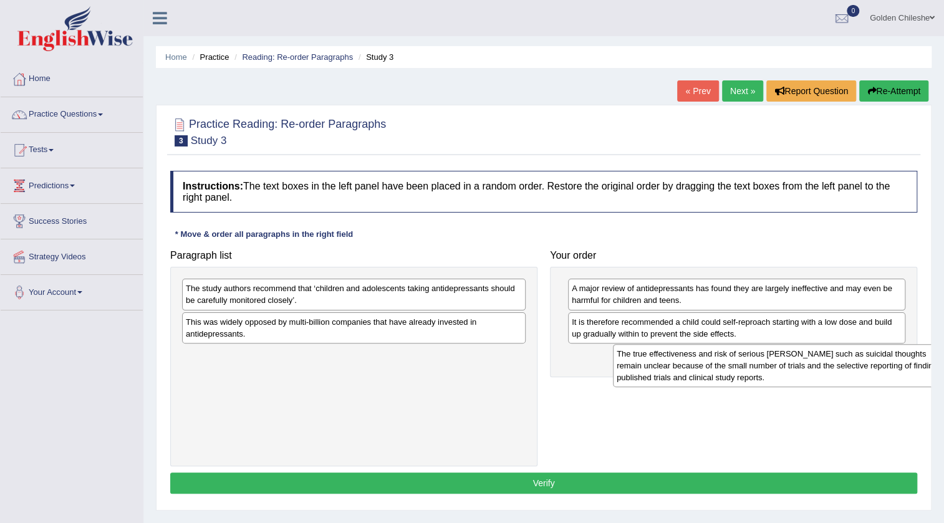
drag, startPoint x: 253, startPoint y: 297, endPoint x: 684, endPoint y: 362, distance: 435.9
click at [684, 362] on div "The true effectiveness and risk of serious harms such as suicidal thoughts rema…" at bounding box center [785, 365] width 344 height 43
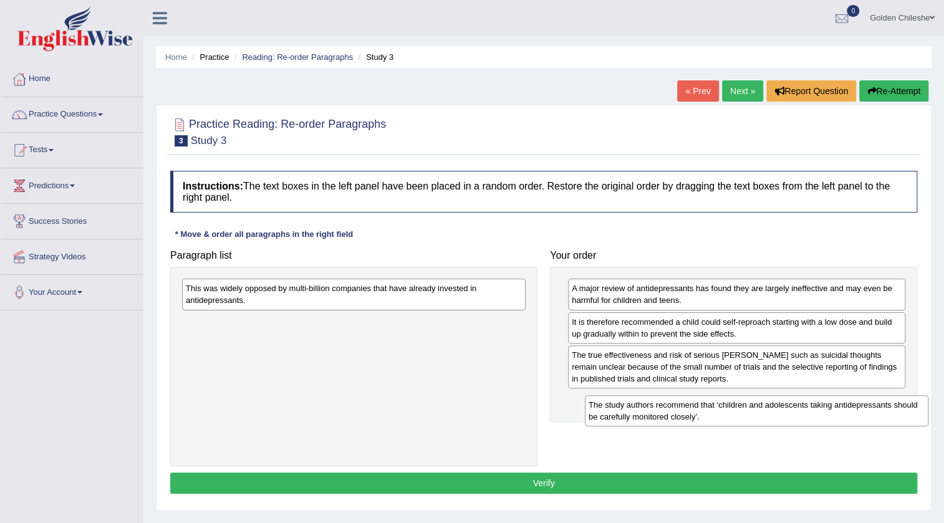
drag, startPoint x: 306, startPoint y: 294, endPoint x: 709, endPoint y: 408, distance: 419.1
click at [709, 408] on div "The study authors recommend that ‘children and adolescents taking antidepressan…" at bounding box center [757, 410] width 344 height 31
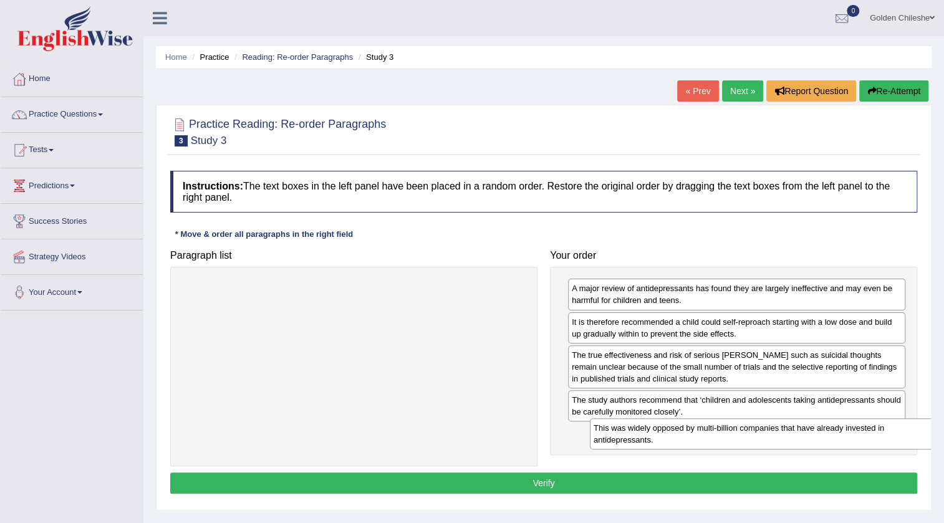
drag, startPoint x: 312, startPoint y: 304, endPoint x: 720, endPoint y: 443, distance: 431.1
click at [720, 443] on div "This was widely opposed by multi-billion companies that have already invested i…" at bounding box center [762, 433] width 344 height 31
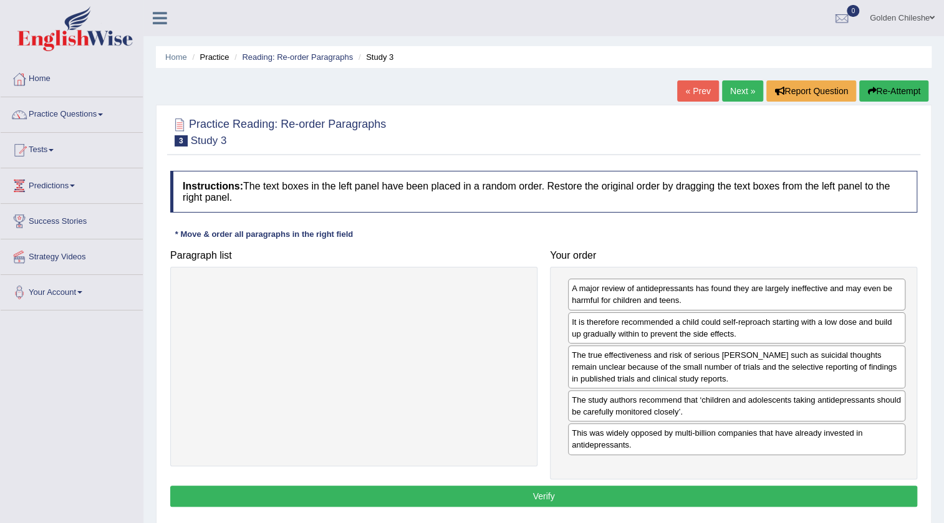
click at [573, 500] on button "Verify" at bounding box center [543, 496] width 747 height 21
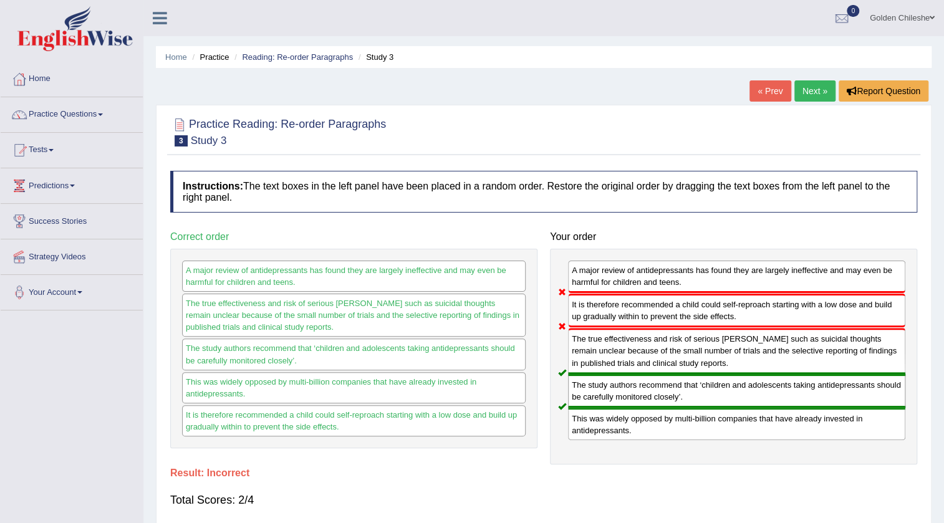
click at [811, 86] on link "Next »" at bounding box center [814, 90] width 41 height 21
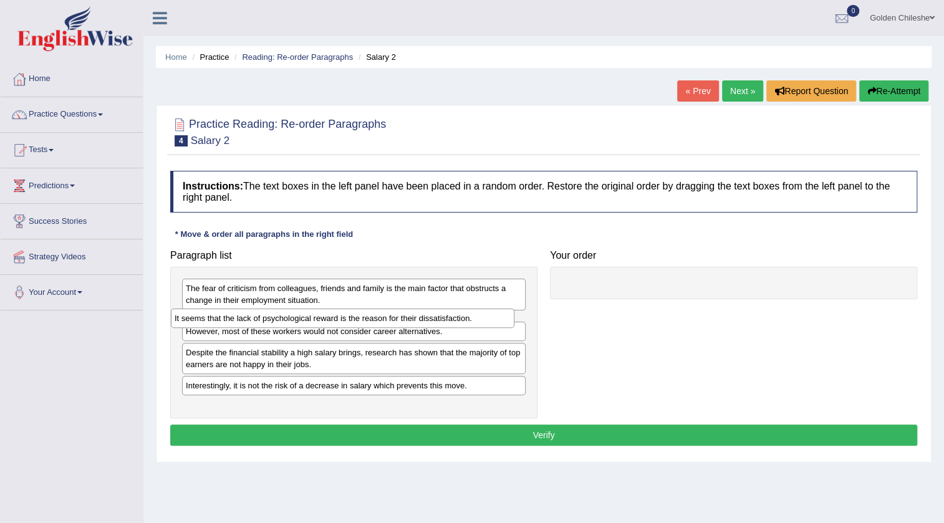
drag, startPoint x: 379, startPoint y: 343, endPoint x: 367, endPoint y: 317, distance: 27.9
click at [367, 317] on div "It seems that the lack of psychological reward is the reason for their dissatis…" at bounding box center [343, 318] width 344 height 19
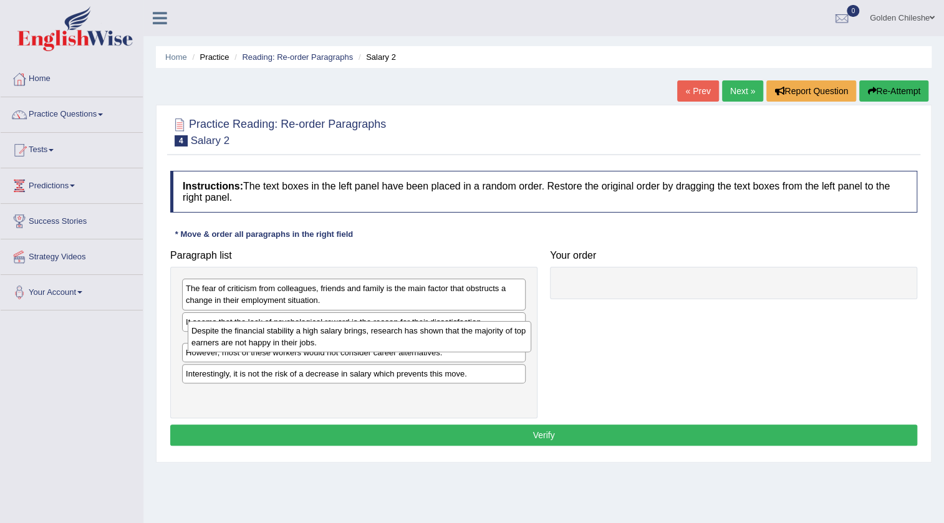
drag, startPoint x: 263, startPoint y: 374, endPoint x: 268, endPoint y: 341, distance: 33.5
click at [268, 341] on div "Despite the financial stability a high salary brings, research has shown that t…" at bounding box center [360, 336] width 344 height 31
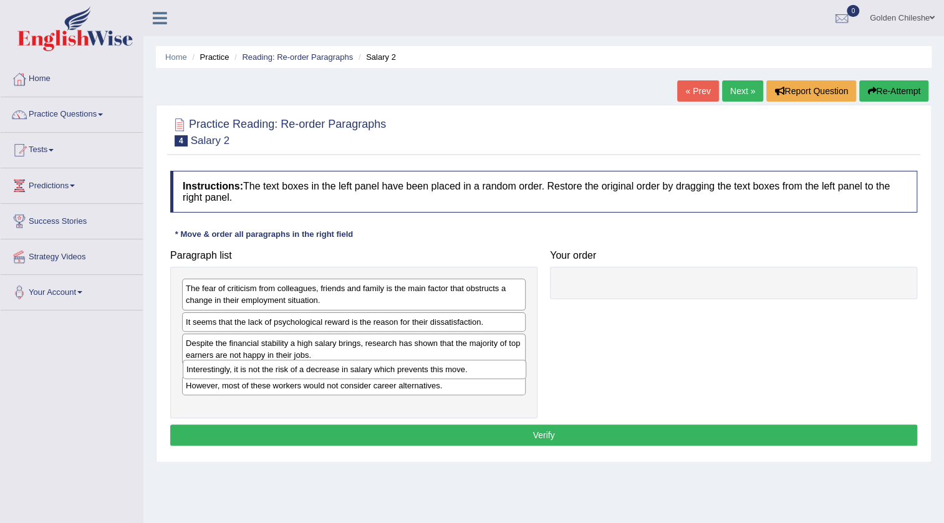
drag, startPoint x: 414, startPoint y: 399, endPoint x: 415, endPoint y: 369, distance: 30.6
click at [415, 369] on div "Interestingly, it is not the risk of a decrease in salary which prevents this m…" at bounding box center [355, 369] width 344 height 19
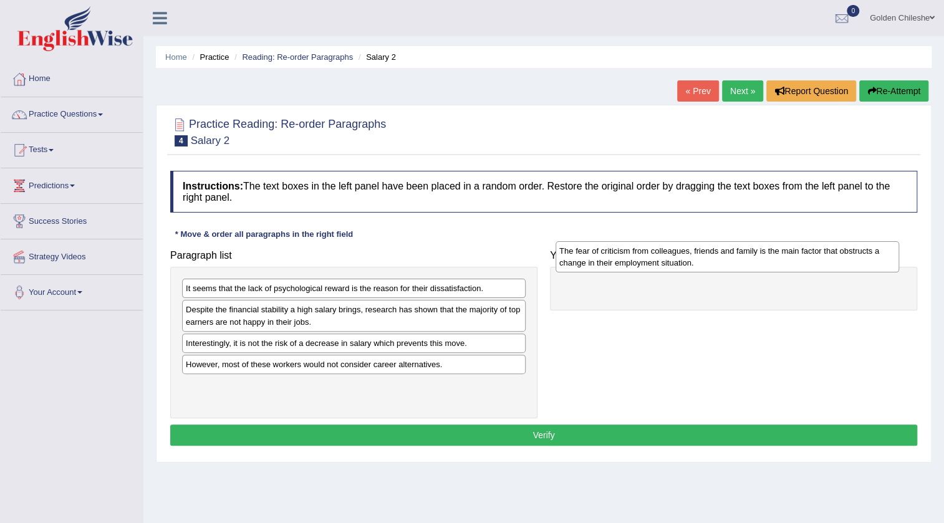
drag, startPoint x: 365, startPoint y: 293, endPoint x: 759, endPoint y: 259, distance: 395.0
click at [759, 259] on div "The fear of criticism from colleagues, friends and family is the main factor th…" at bounding box center [728, 256] width 344 height 31
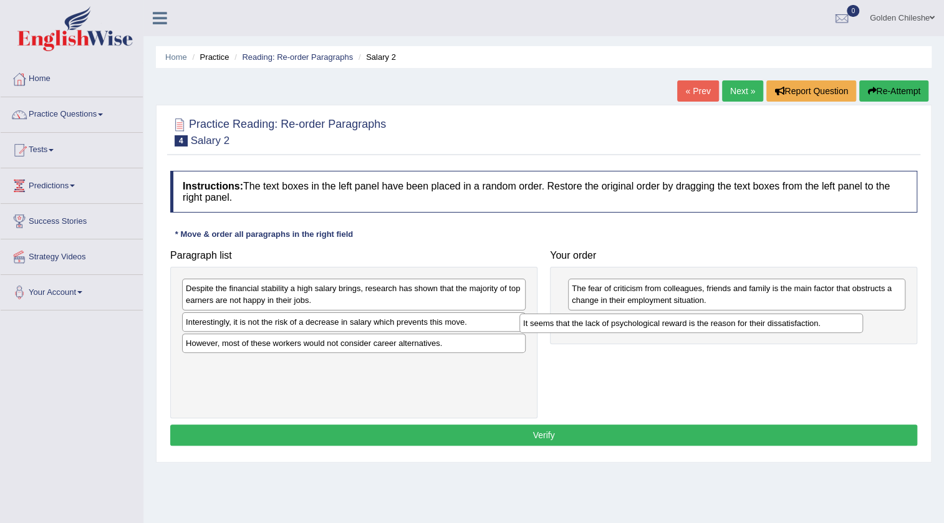
drag, startPoint x: 458, startPoint y: 288, endPoint x: 806, endPoint y: 322, distance: 349.6
click at [806, 322] on div "It seems that the lack of psychological reward is the reason for their dissatis…" at bounding box center [691, 323] width 344 height 19
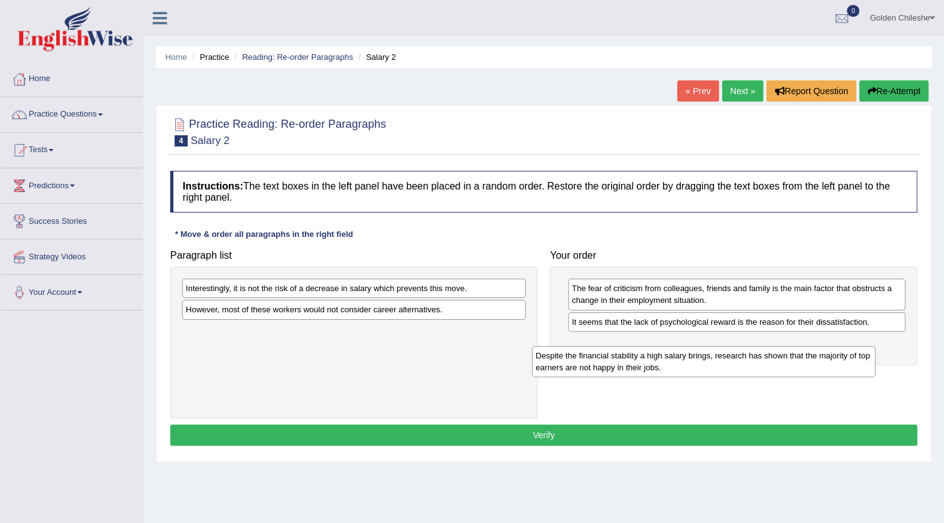
drag, startPoint x: 449, startPoint y: 292, endPoint x: 819, endPoint y: 360, distance: 376.1
click at [817, 360] on div "Despite the financial stability a high salary brings, research has shown that t…" at bounding box center [704, 361] width 344 height 31
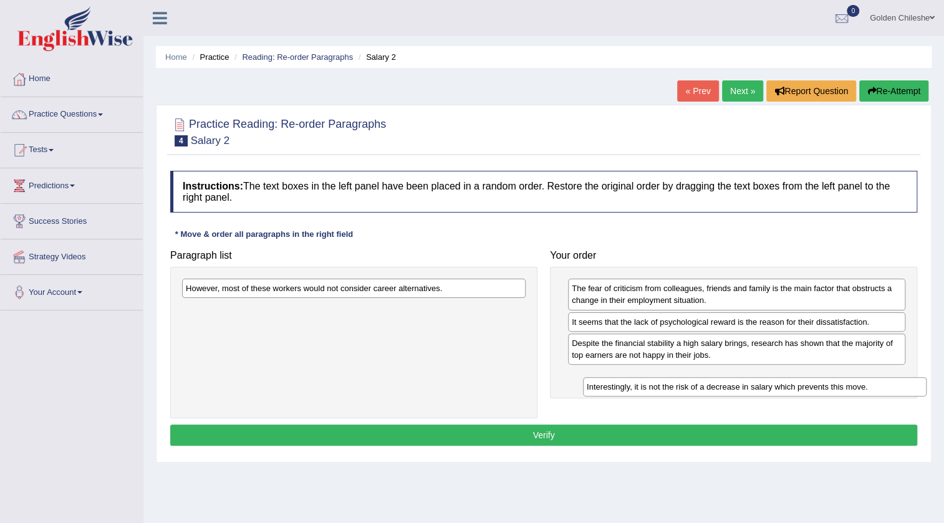
drag, startPoint x: 407, startPoint y: 291, endPoint x: 816, endPoint y: 387, distance: 420.2
click at [815, 387] on div "Interestingly, it is not the risk of a decrease in salary which prevents this m…" at bounding box center [755, 386] width 344 height 19
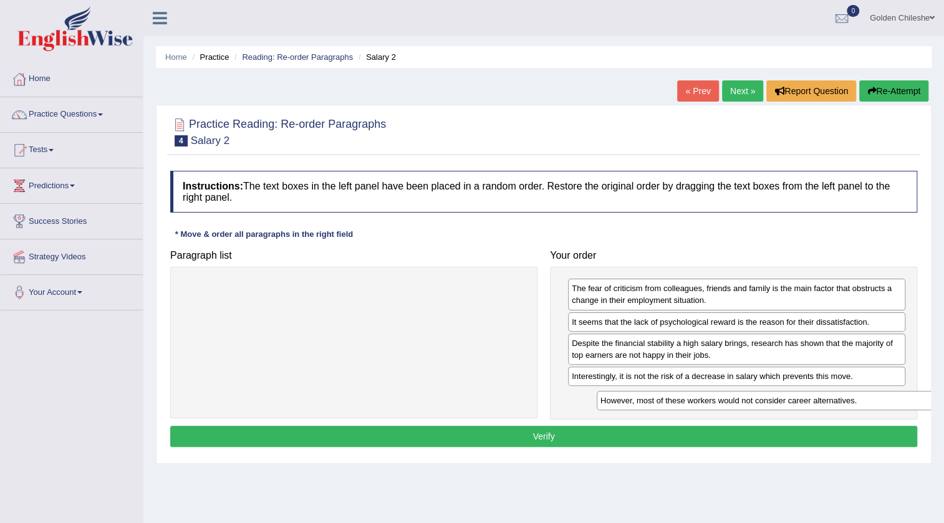
drag, startPoint x: 316, startPoint y: 285, endPoint x: 725, endPoint y: 403, distance: 425.7
click at [728, 400] on div "However, most of these workers would not consider career alternatives." at bounding box center [769, 400] width 344 height 19
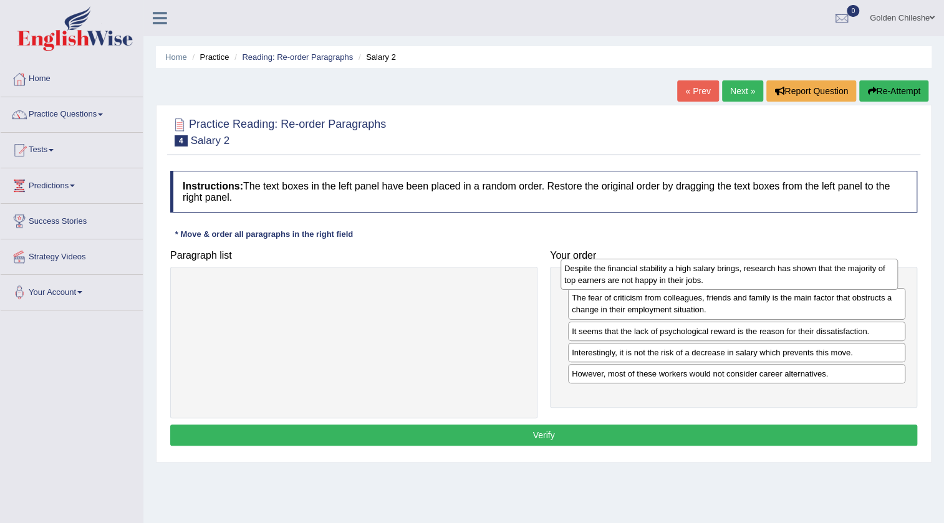
drag, startPoint x: 642, startPoint y: 356, endPoint x: 635, endPoint y: 281, distance: 75.8
click at [635, 281] on div "Despite the financial stability a high salary brings, research has shown that t…" at bounding box center [729, 274] width 337 height 31
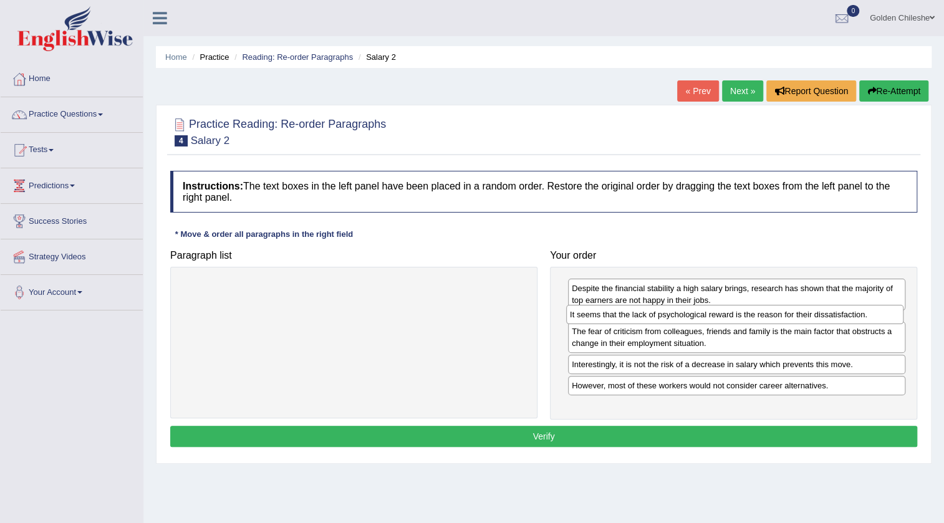
drag, startPoint x: 698, startPoint y: 356, endPoint x: 696, endPoint y: 316, distance: 40.0
click at [696, 316] on div "It seems that the lack of psychological reward is the reason for their dissatis…" at bounding box center [734, 314] width 337 height 19
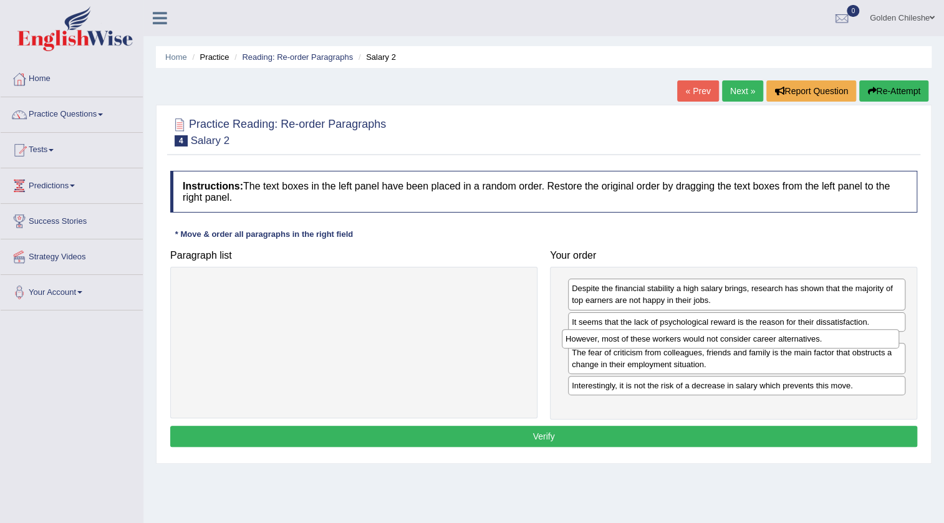
drag, startPoint x: 683, startPoint y: 398, endPoint x: 677, endPoint y: 340, distance: 58.3
click at [677, 340] on div "However, most of these workers would not consider career alternatives." at bounding box center [730, 338] width 337 height 19
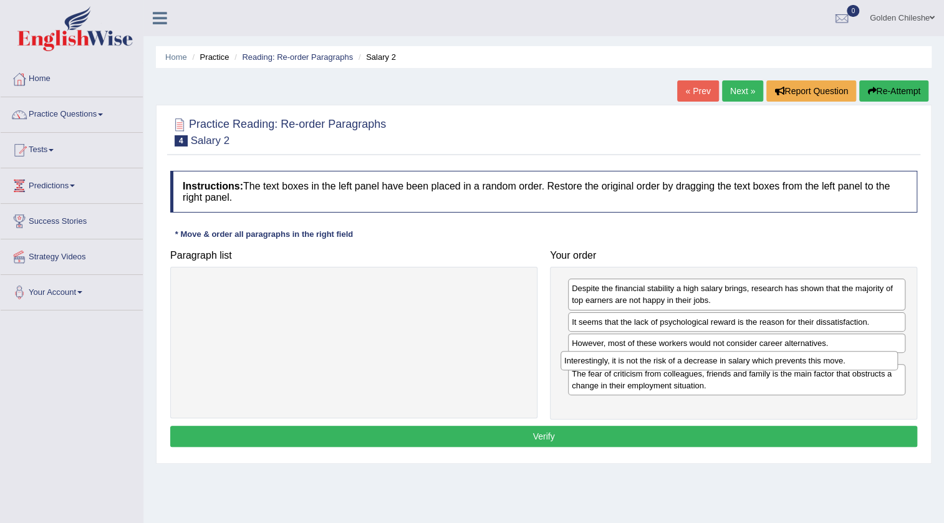
drag, startPoint x: 717, startPoint y: 400, endPoint x: 710, endPoint y: 364, distance: 36.9
click at [710, 364] on div "Interestingly, it is not the risk of a decrease in salary which prevents this m…" at bounding box center [729, 360] width 337 height 19
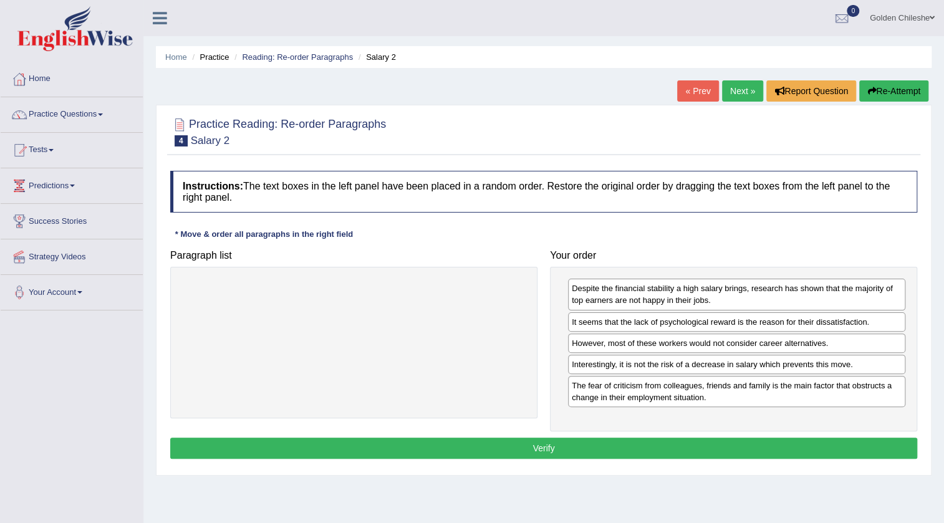
click at [585, 448] on button "Verify" at bounding box center [543, 448] width 747 height 21
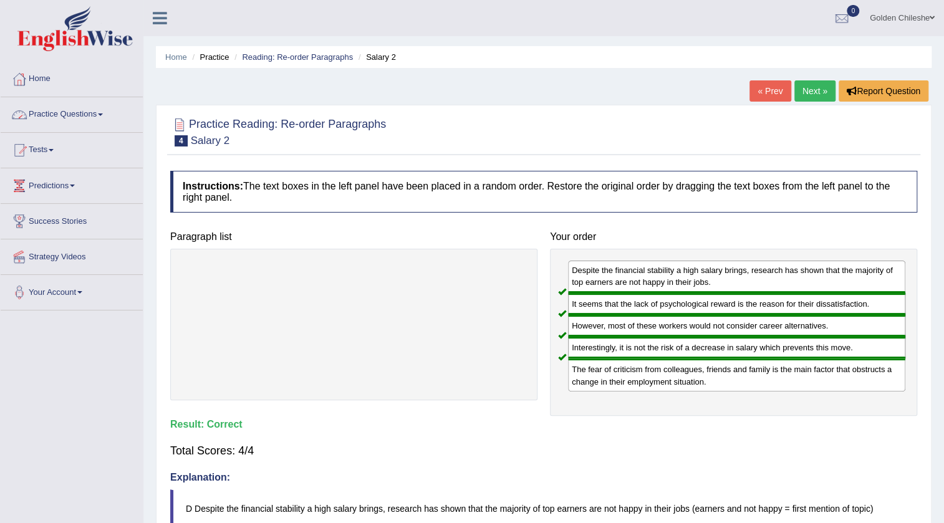
click at [93, 113] on link "Practice Questions" at bounding box center [72, 112] width 142 height 31
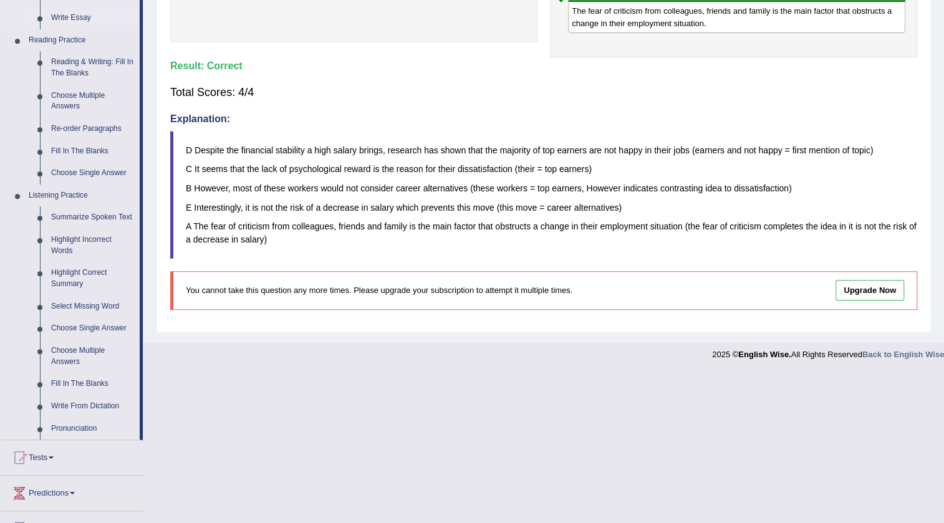
scroll to position [453, 0]
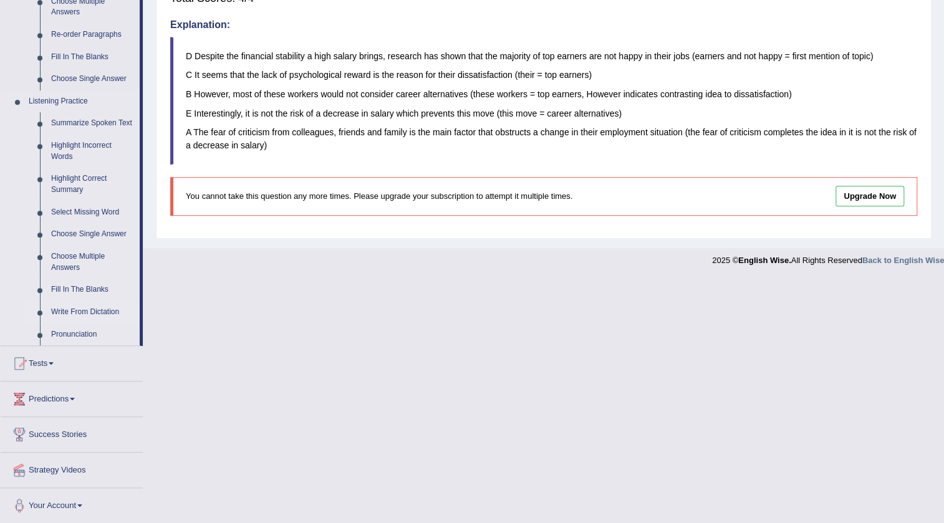
click at [71, 309] on link "Write From Dictation" at bounding box center [93, 312] width 94 height 22
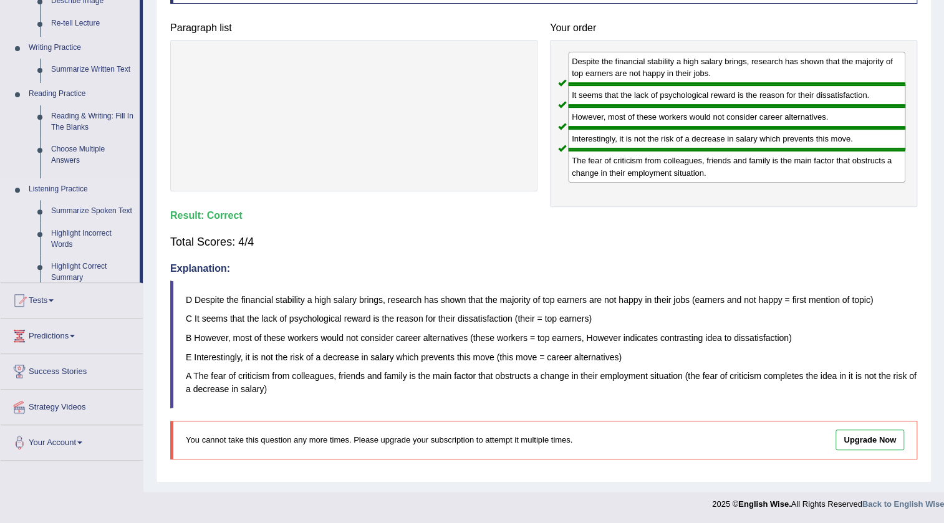
scroll to position [206, 0]
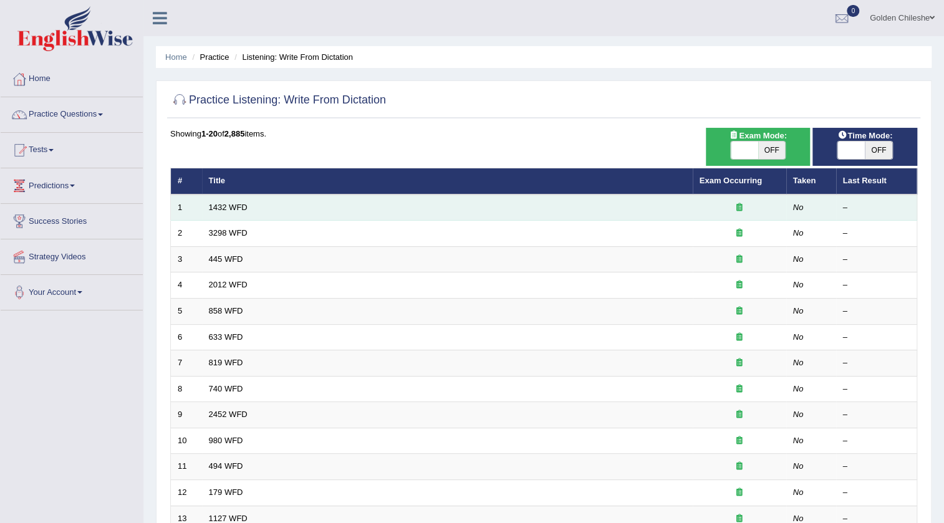
click at [231, 201] on td "1432 WFD" at bounding box center [447, 208] width 491 height 26
click at [234, 206] on link "1432 WFD" at bounding box center [228, 207] width 39 height 9
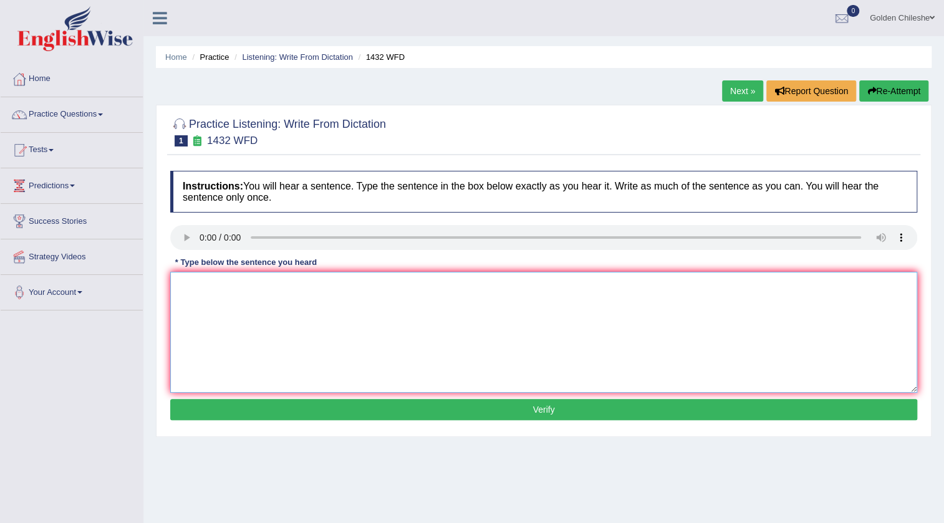
click at [244, 298] on textarea at bounding box center [543, 332] width 747 height 121
click at [183, 283] on textarea "more physical activity is benefitial to your health" at bounding box center [543, 332] width 747 height 121
type textarea "More physical activity is benefitial to your health"
click at [526, 405] on button "Verify" at bounding box center [543, 409] width 747 height 21
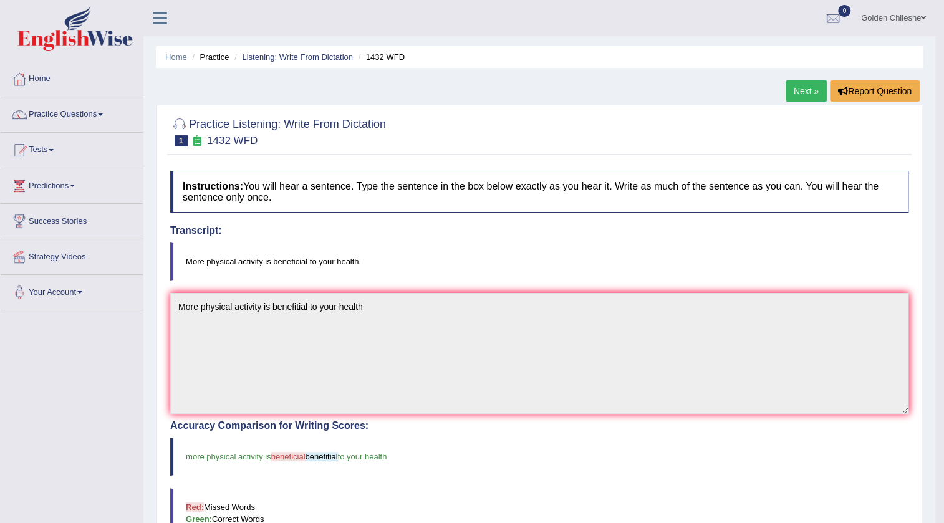
click at [798, 92] on link "Next »" at bounding box center [806, 90] width 41 height 21
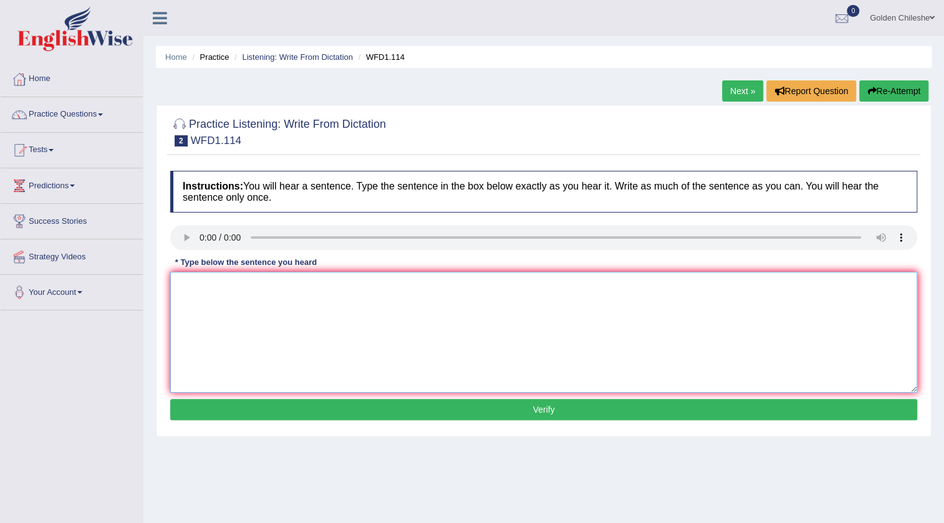
click at [236, 309] on textarea at bounding box center [543, 332] width 747 height 121
type textarea "T"
click at [422, 282] on textarea "the authors early work are less phylosophical and more experinmental" at bounding box center [543, 332] width 747 height 121
click at [263, 283] on textarea "the authors early work are less phylosophical and more experimental" at bounding box center [543, 332] width 747 height 121
type textarea "the authors early works are less phylosophical and more experimental"
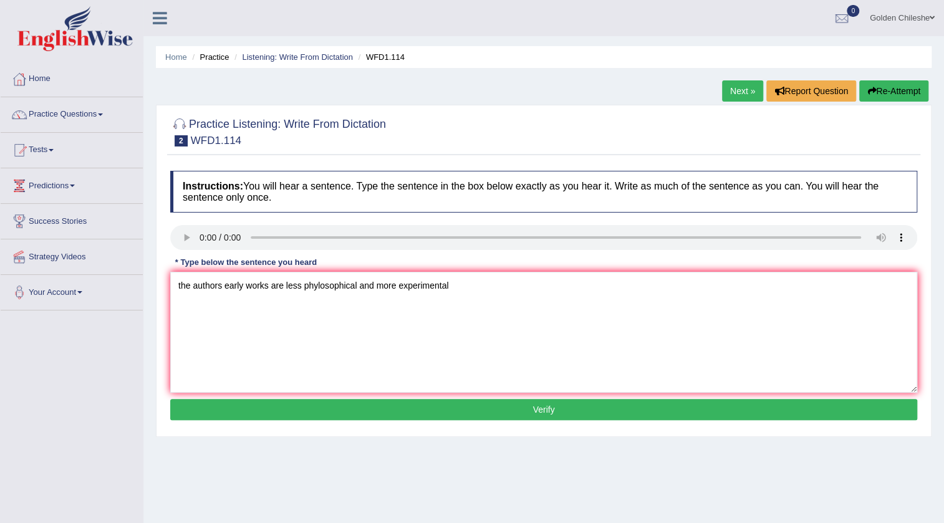
click at [438, 410] on button "Verify" at bounding box center [543, 409] width 747 height 21
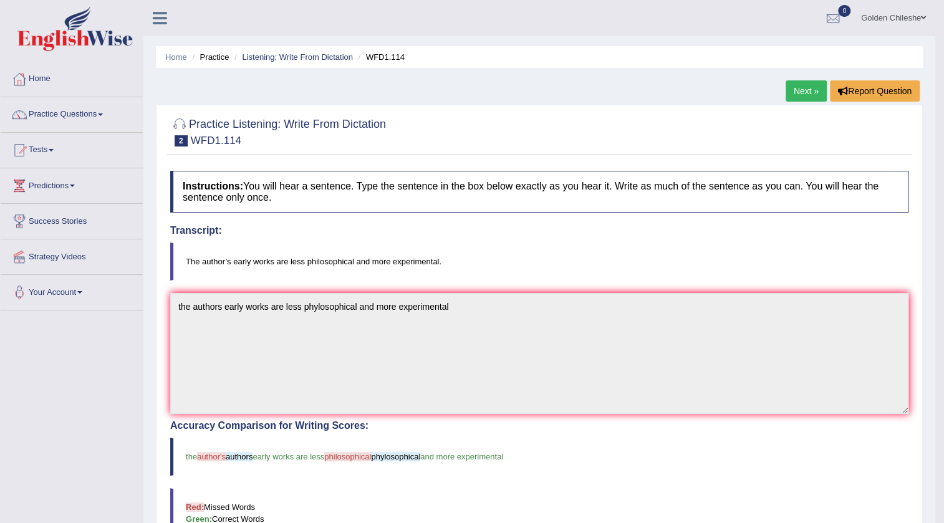
click at [811, 88] on link "Next »" at bounding box center [806, 90] width 41 height 21
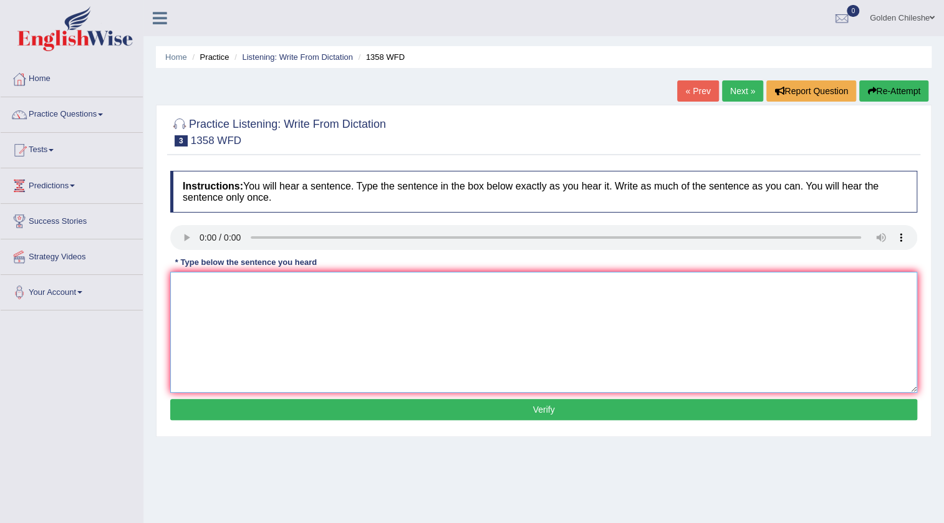
click at [203, 284] on textarea at bounding box center [543, 332] width 747 height 121
click at [296, 284] on textarea "communication skills" at bounding box center [543, 332] width 747 height 121
type textarea "communication skills have become very important in recent years"
click at [505, 409] on button "Verify" at bounding box center [543, 409] width 747 height 21
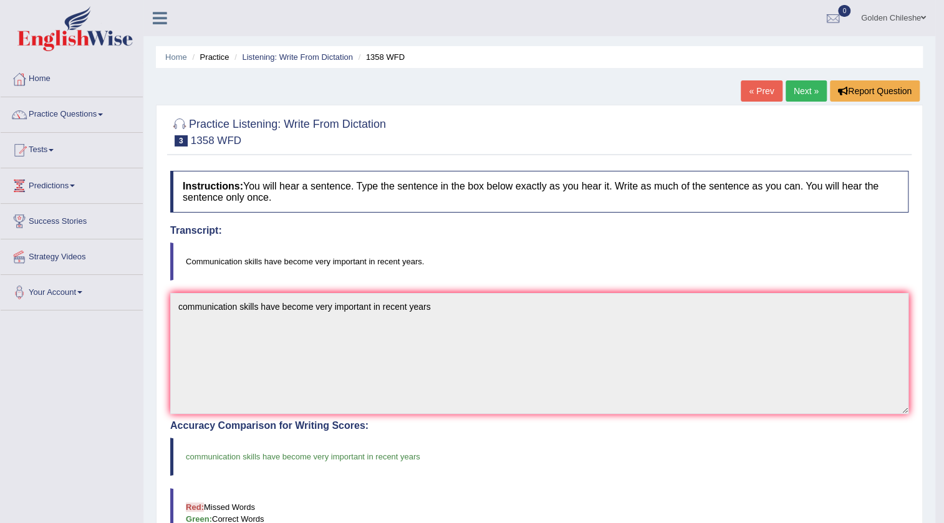
click at [814, 89] on link "Next »" at bounding box center [806, 90] width 41 height 21
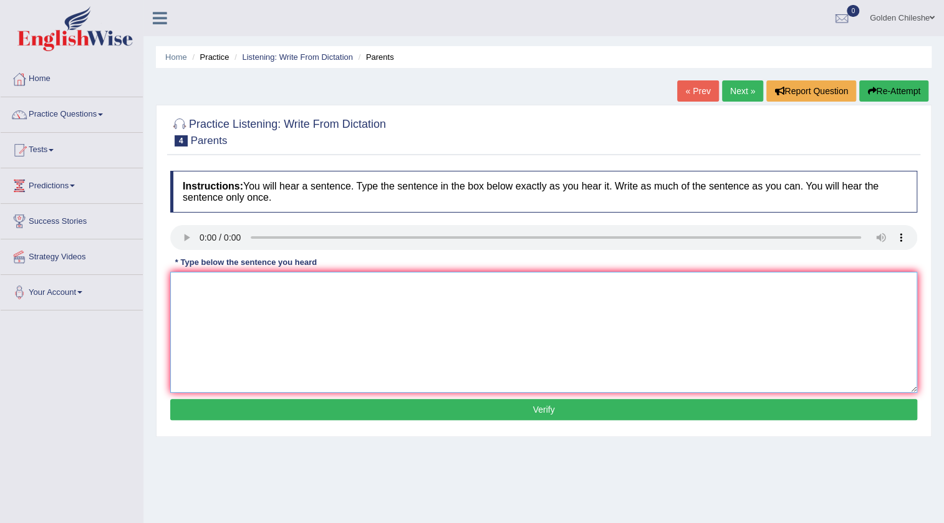
click at [280, 303] on textarea at bounding box center [543, 332] width 747 height 121
type textarea "parents today are envolved in edution of their children"
click at [532, 412] on button "Verify" at bounding box center [543, 409] width 747 height 21
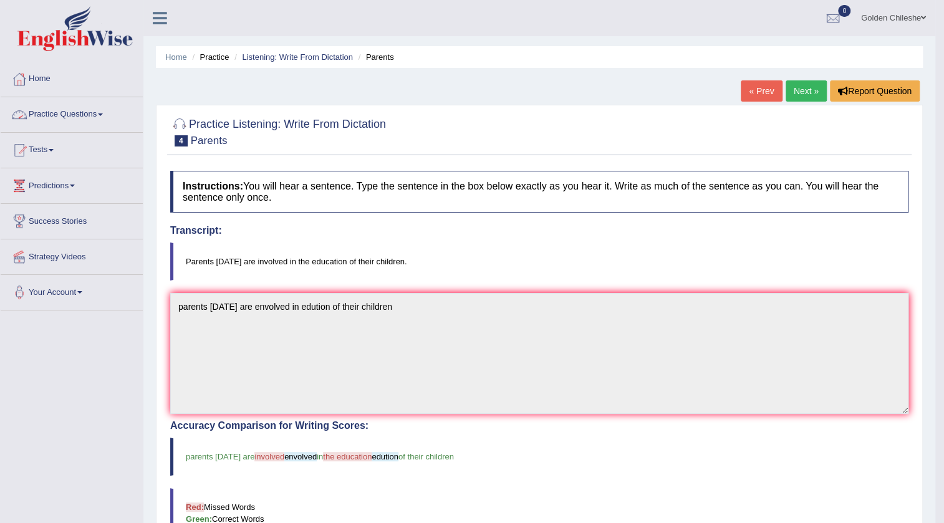
click at [93, 112] on link "Practice Questions" at bounding box center [72, 112] width 142 height 31
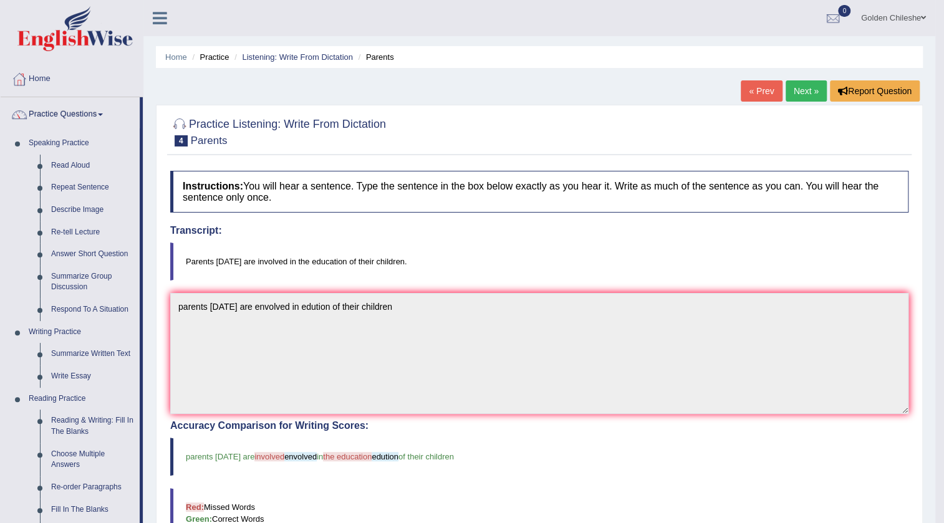
click at [923, 14] on span at bounding box center [923, 18] width 5 height 8
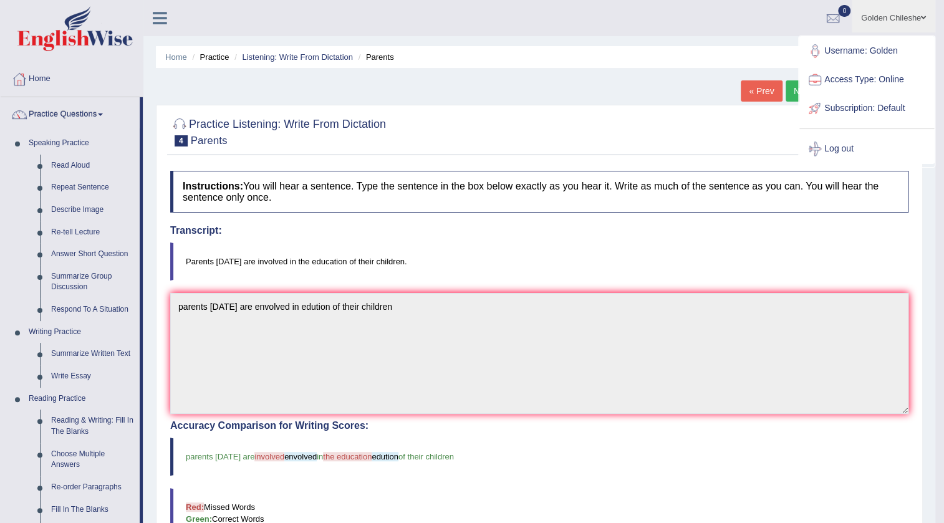
click at [847, 149] on link "Log out" at bounding box center [866, 149] width 135 height 29
